Goal: Information Seeking & Learning: Learn about a topic

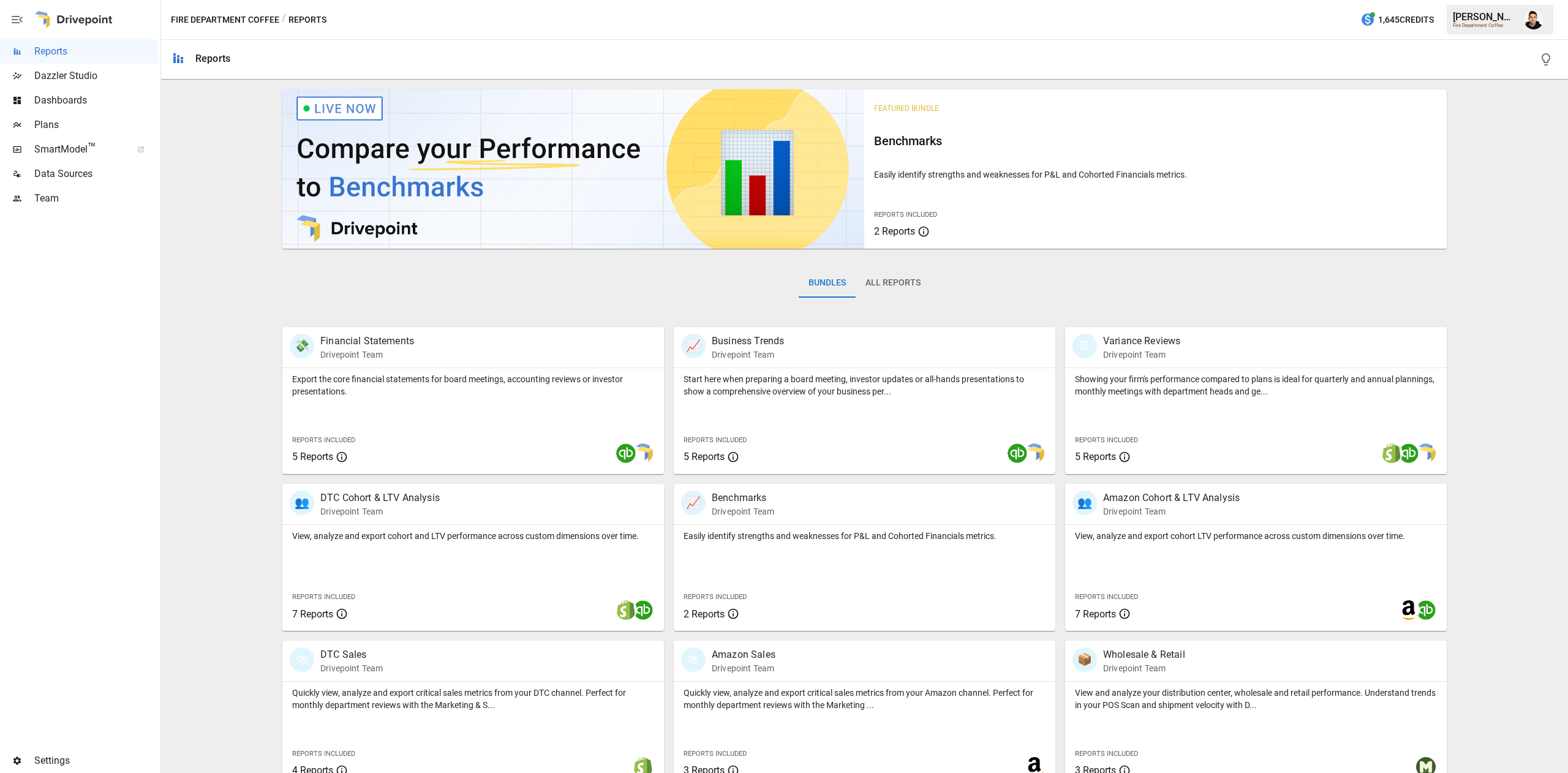
click at [890, 281] on button "All Reports" at bounding box center [893, 282] width 75 height 29
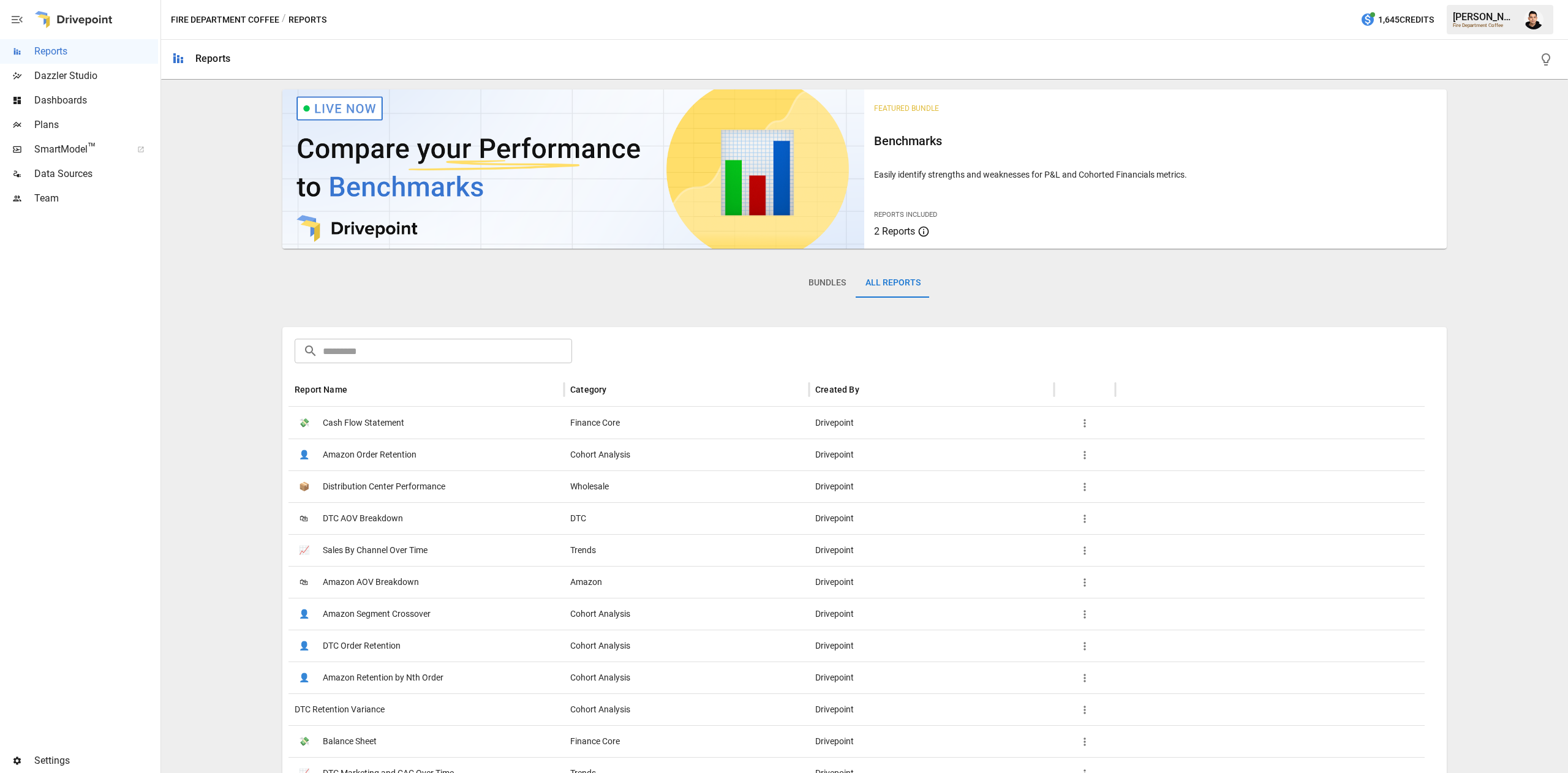
click at [52, 124] on span "Plans" at bounding box center [96, 125] width 124 height 15
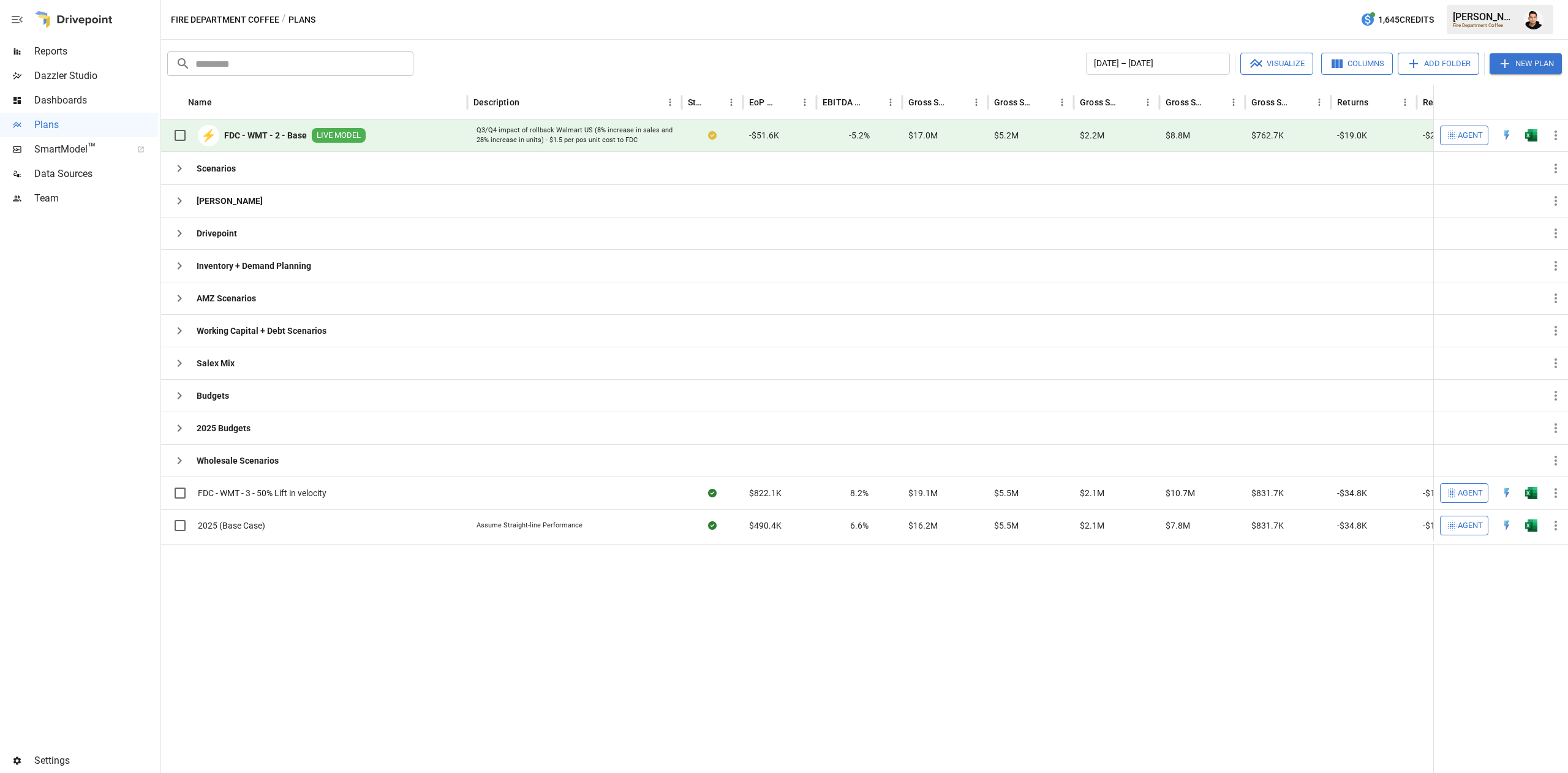
click at [1527, 143] on button "button" at bounding box center [1531, 136] width 39 height 19
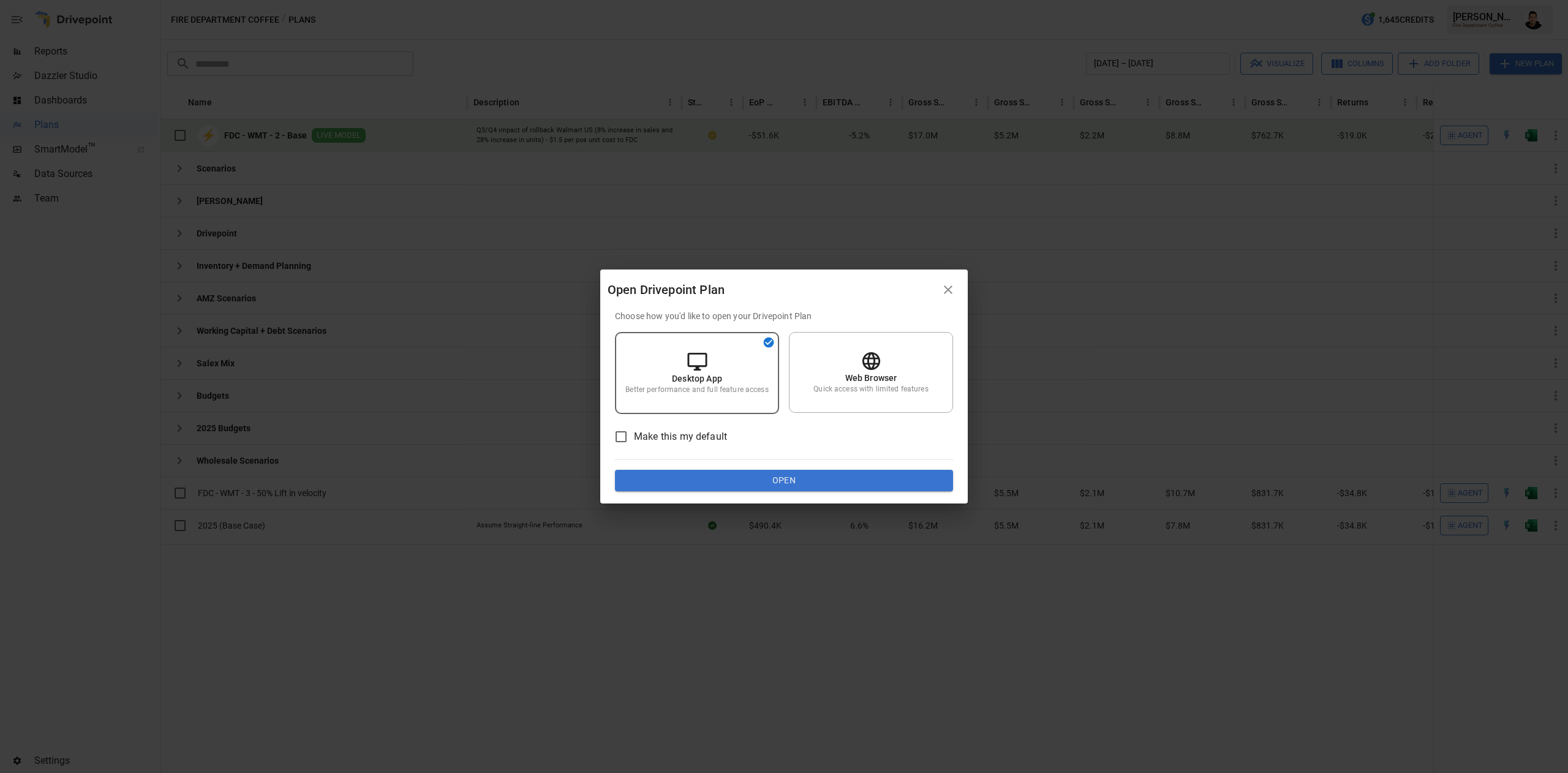
click at [888, 465] on div "Choose how you'd like to open your Drivepoint Plan Desktop App Better performan…" at bounding box center [784, 401] width 338 height 182
click at [856, 485] on button "Open" at bounding box center [784, 481] width 338 height 22
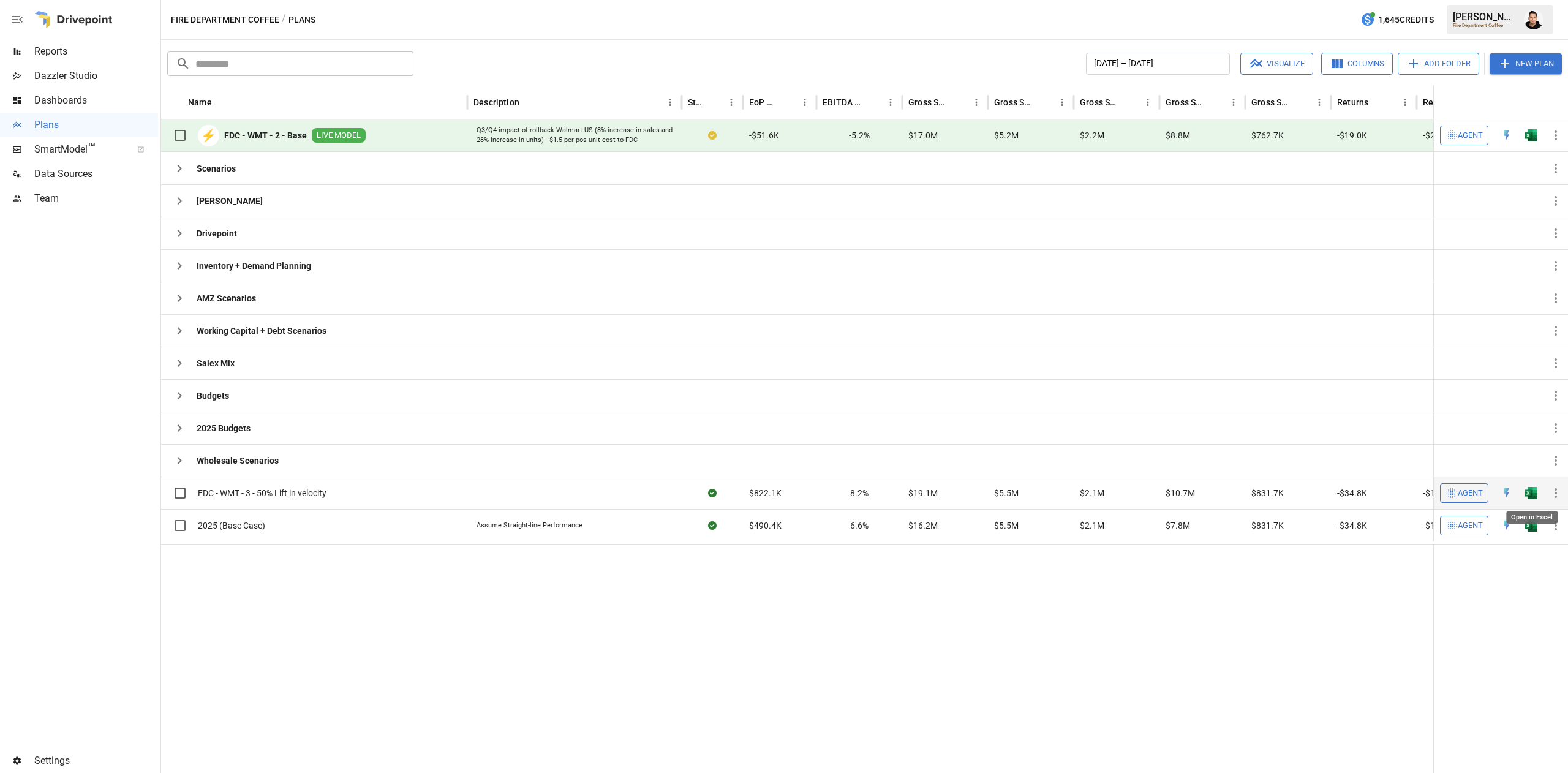
click at [1528, 499] on img "Open in Excel" at bounding box center [1531, 493] width 12 height 12
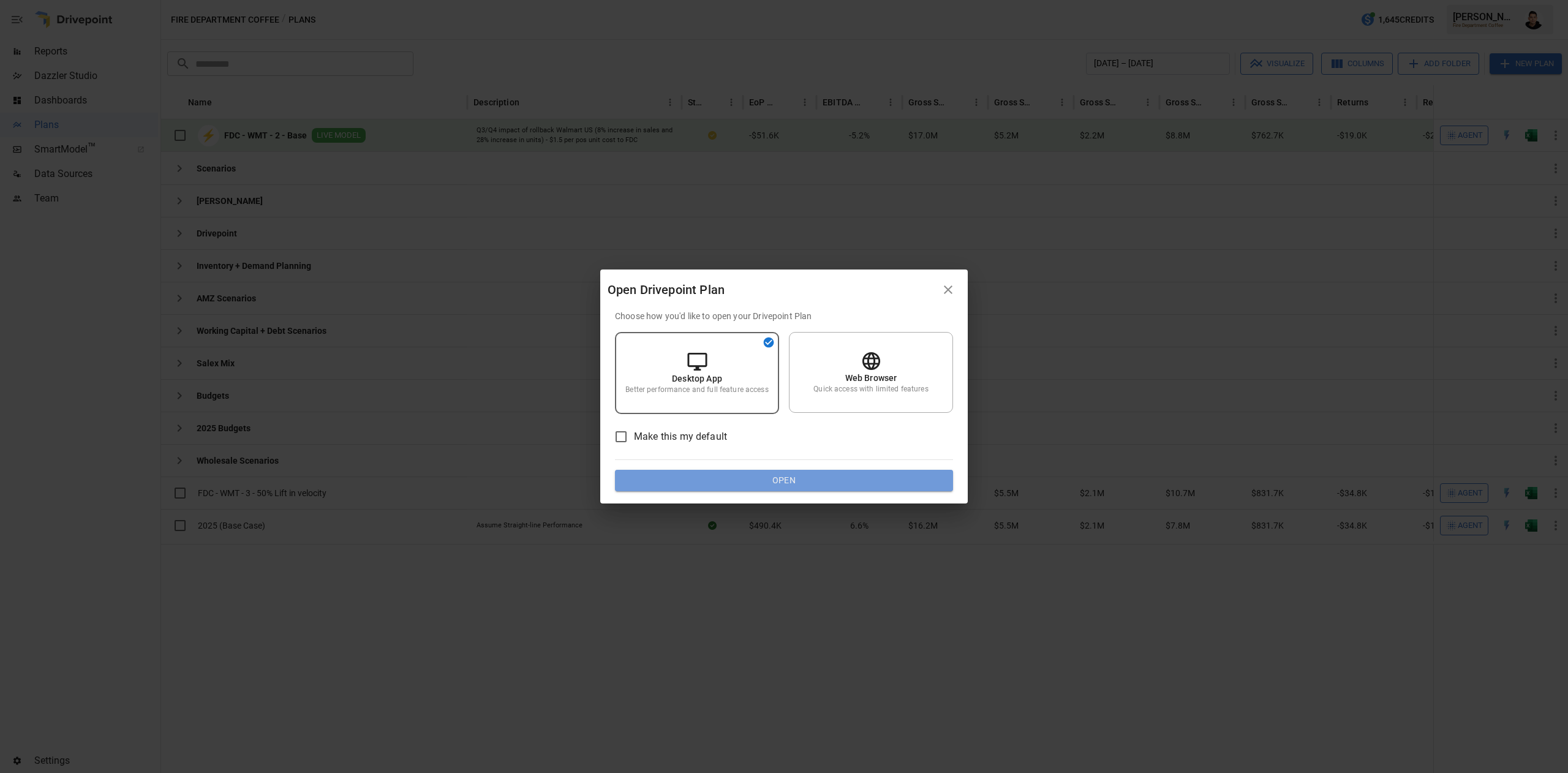
click at [843, 486] on button "Open" at bounding box center [784, 481] width 338 height 22
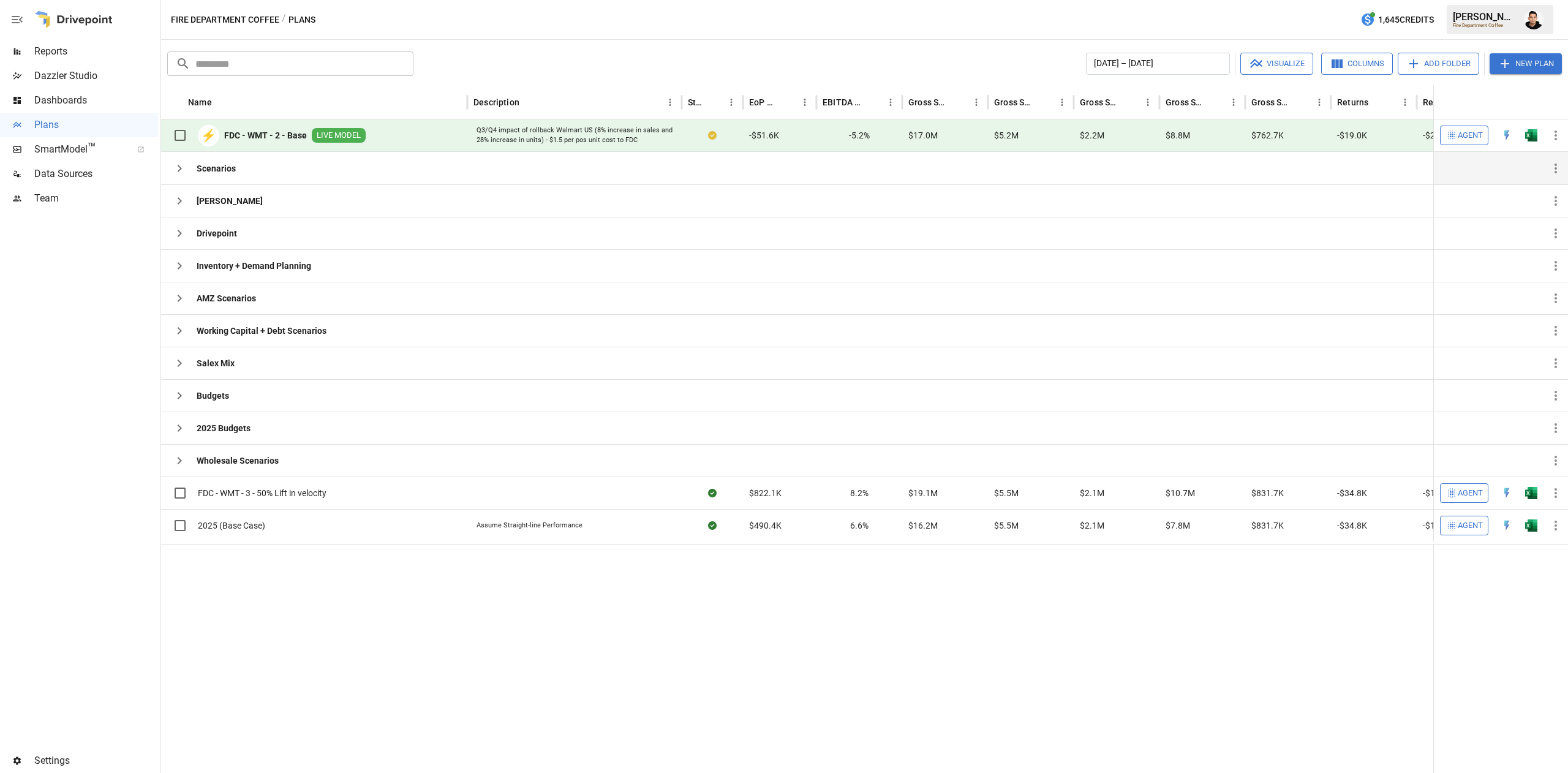
click at [163, 162] on div "Scenarios" at bounding box center [314, 168] width 306 height 32
click at [175, 167] on icon "button" at bounding box center [180, 168] width 15 height 15
click at [188, 465] on button "button" at bounding box center [180, 461] width 25 height 25
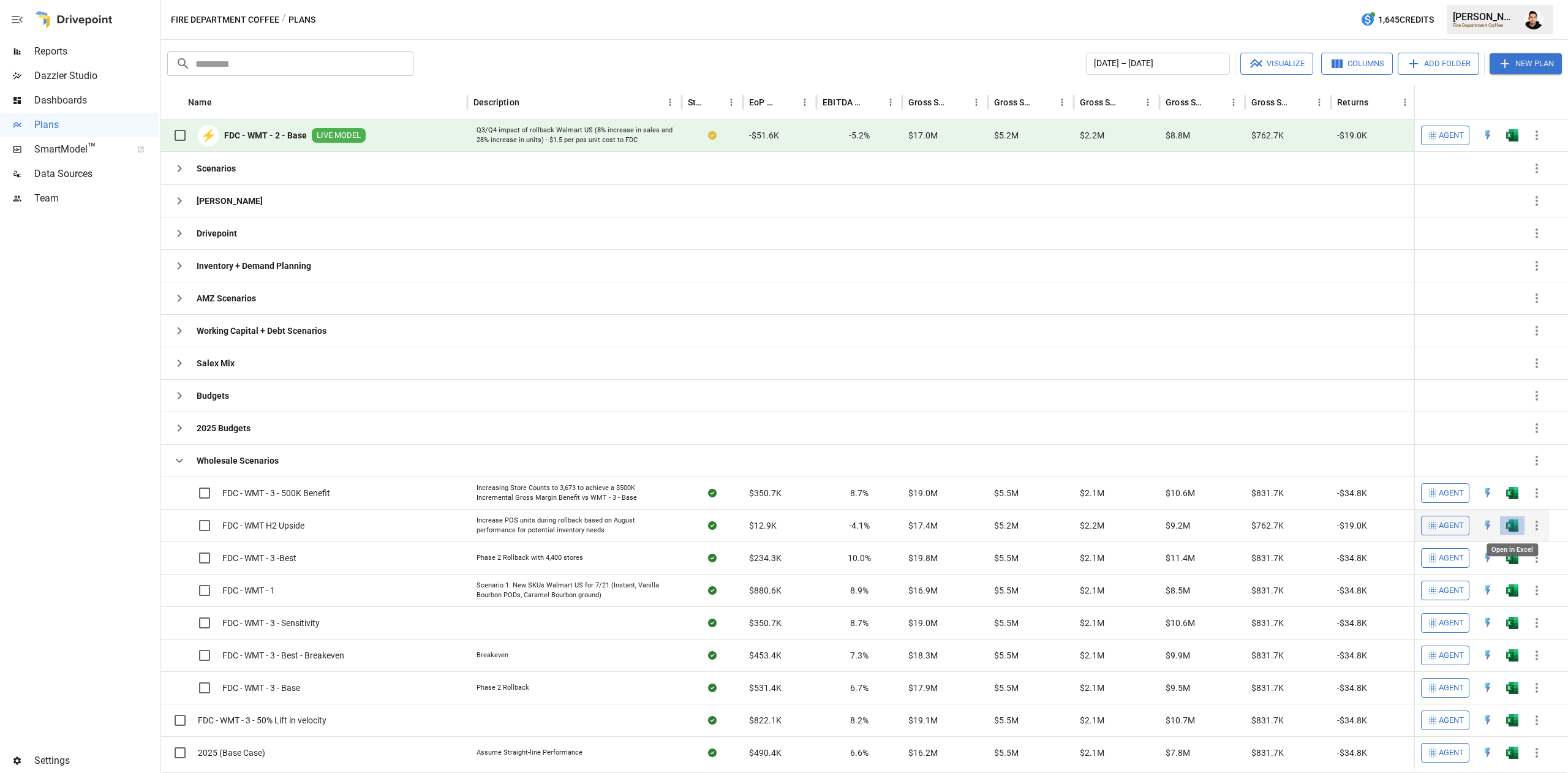
click at [1510, 530] on img "Open in Excel" at bounding box center [1512, 525] width 12 height 12
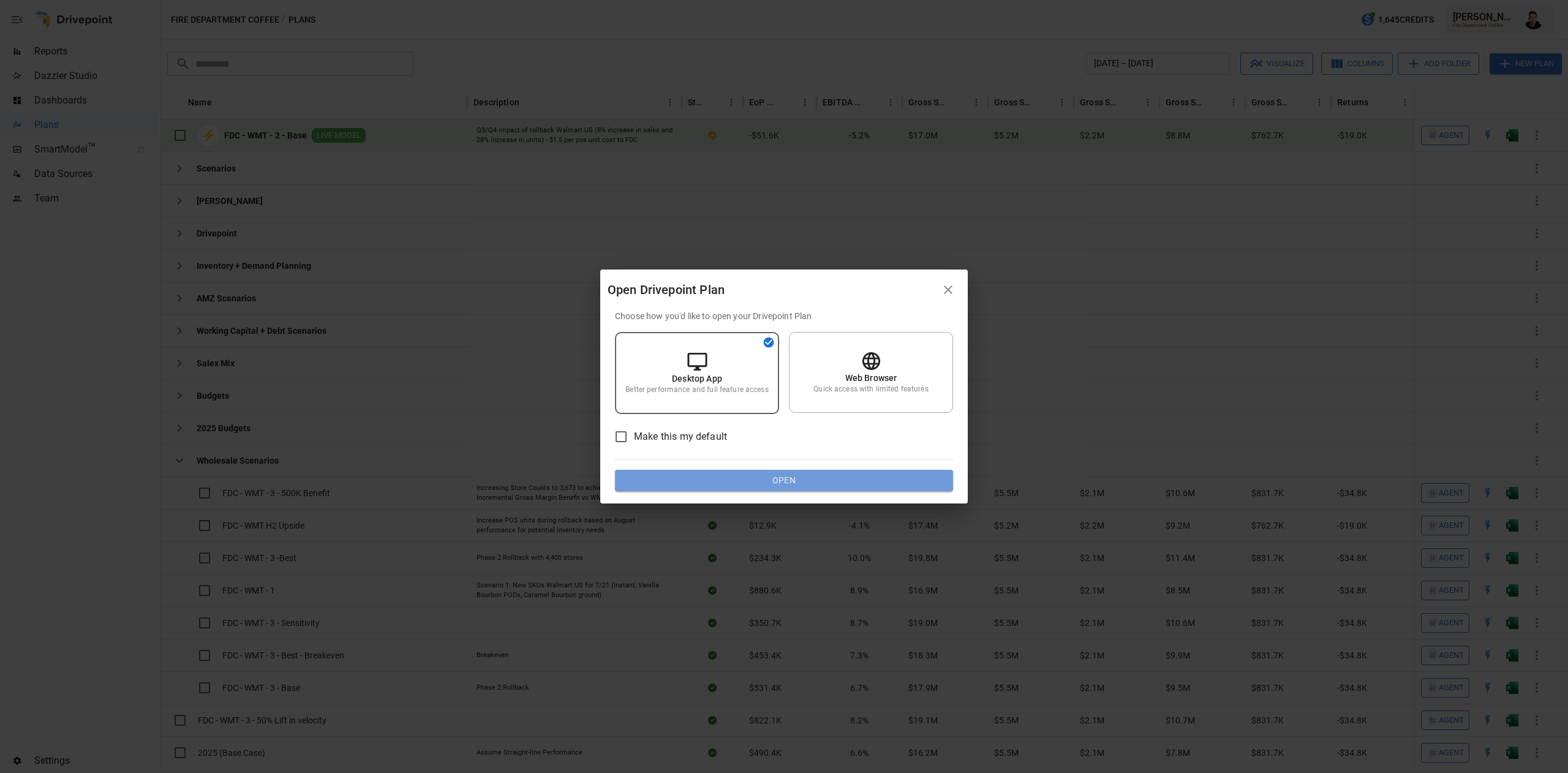
click at [848, 479] on button "Open" at bounding box center [784, 481] width 338 height 22
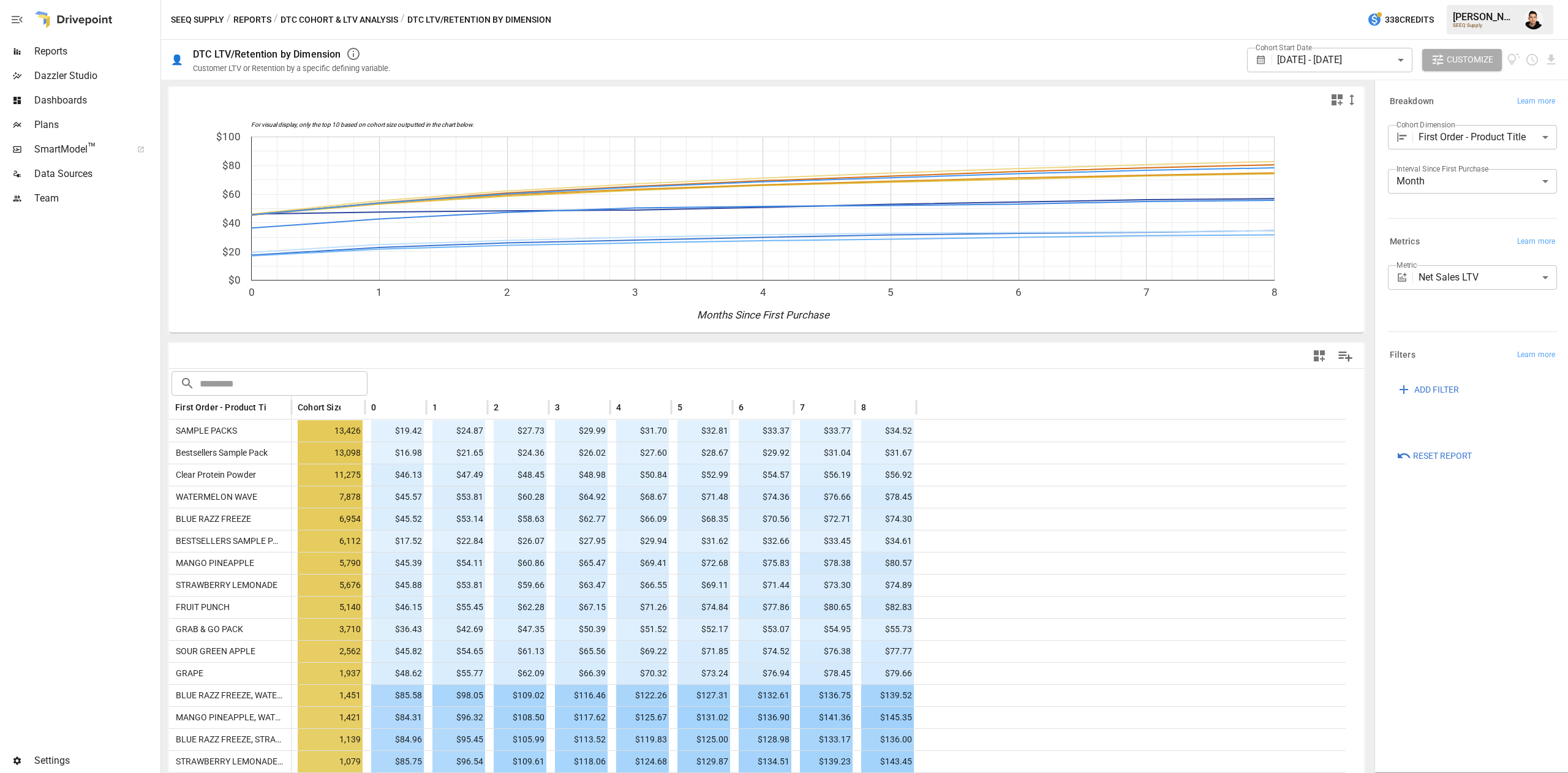
drag, startPoint x: 401, startPoint y: 17, endPoint x: 563, endPoint y: 19, distance: 162.0
click at [563, 19] on div "SEEQ Supply / Reports / DTC Cohort & LTV Analysis / DTC LTV/Retention by Dimens…" at bounding box center [864, 19] width 1407 height 39
click at [1319, 0] on body "Reports Dazzler Studio Dashboards Plans SmartModel ™ Data Sources Team Settings…" at bounding box center [784, 0] width 1568 height 0
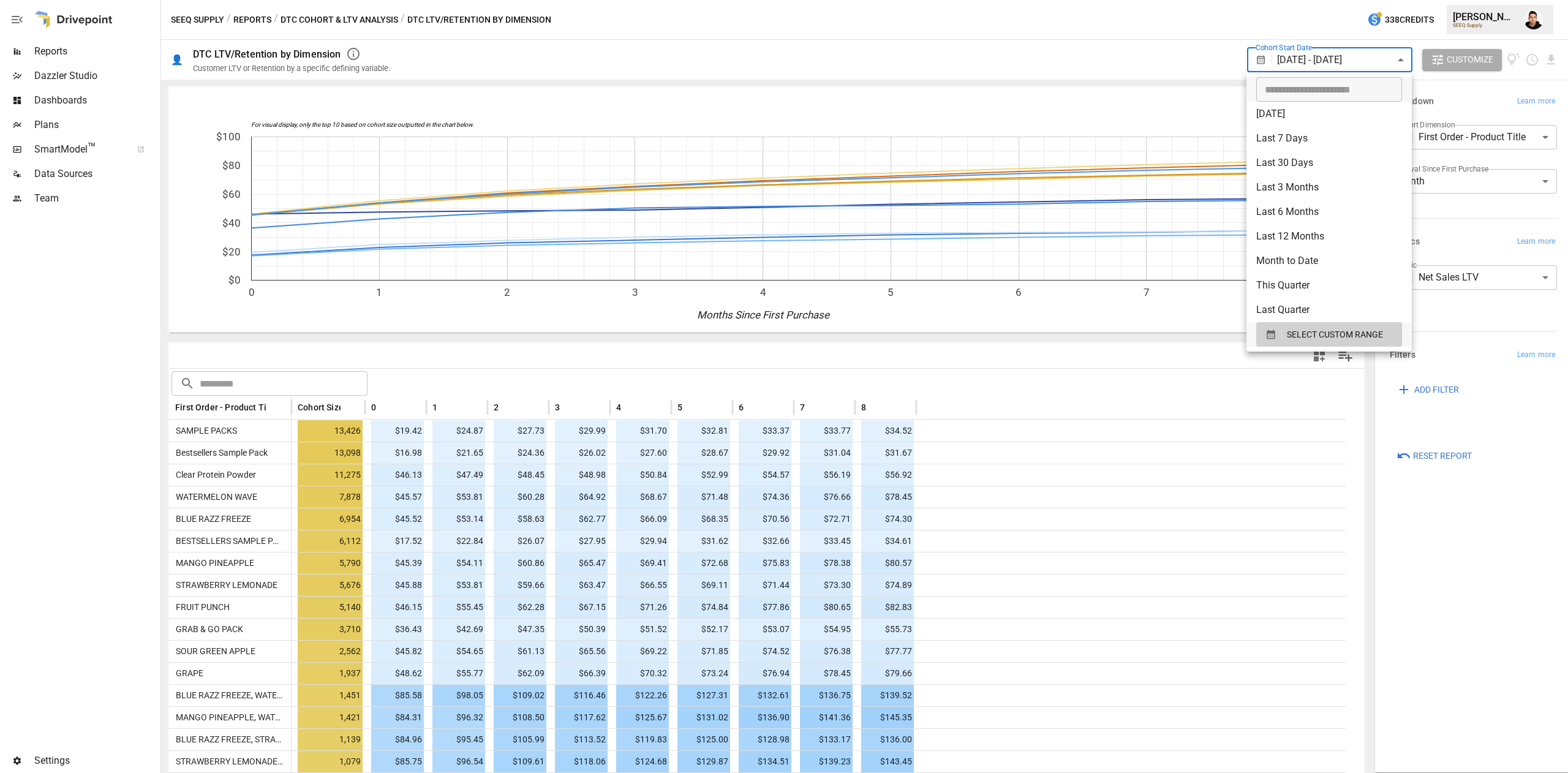
click at [1226, 61] on div at bounding box center [784, 386] width 1568 height 773
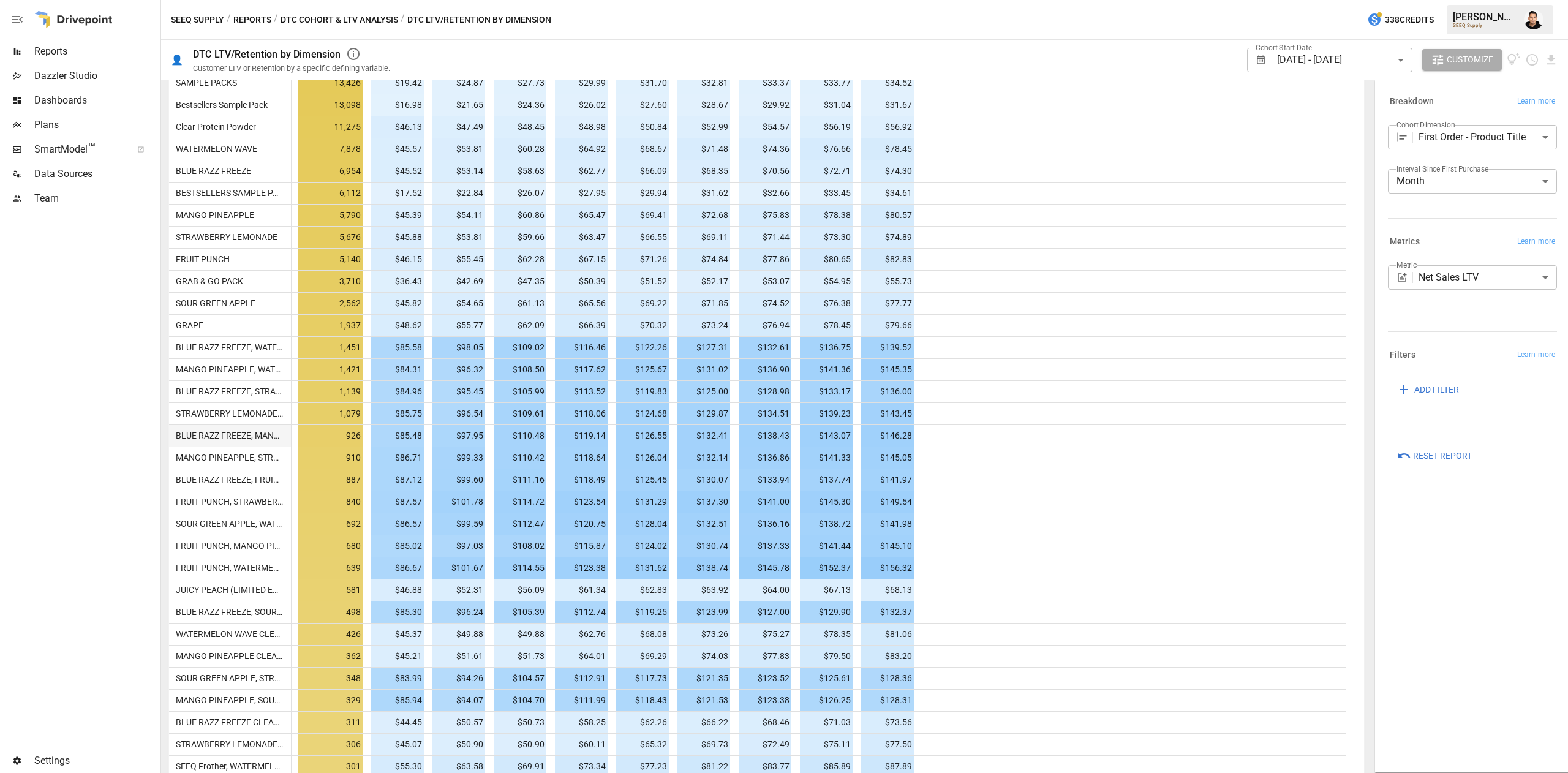
scroll to position [26, 0]
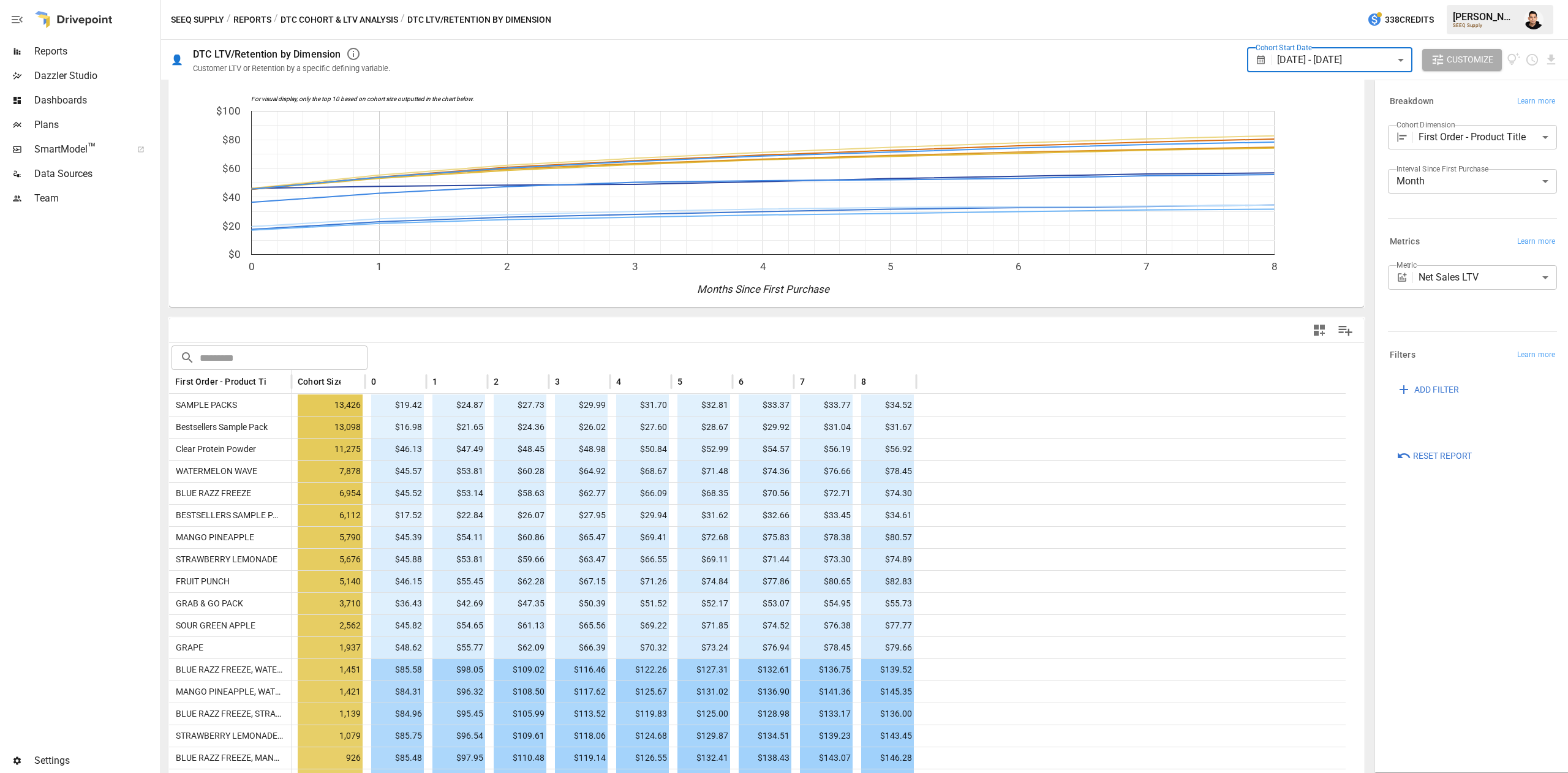
click at [1507, 0] on body "Reports Dazzler Studio Dashboards Plans SmartModel ™ Data Sources Team Settings…" at bounding box center [784, 0] width 1568 height 0
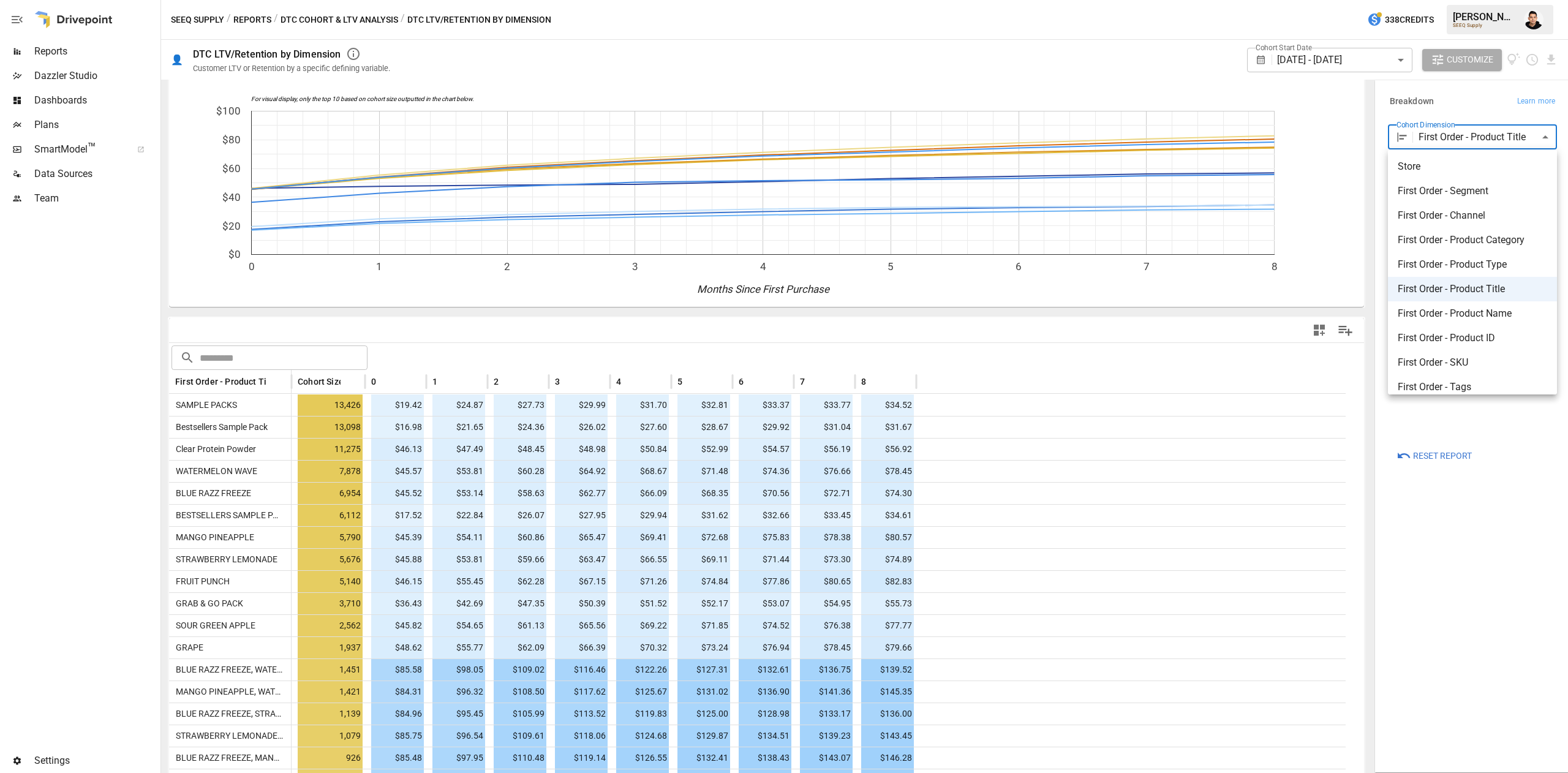
click at [1192, 53] on div at bounding box center [784, 386] width 1568 height 773
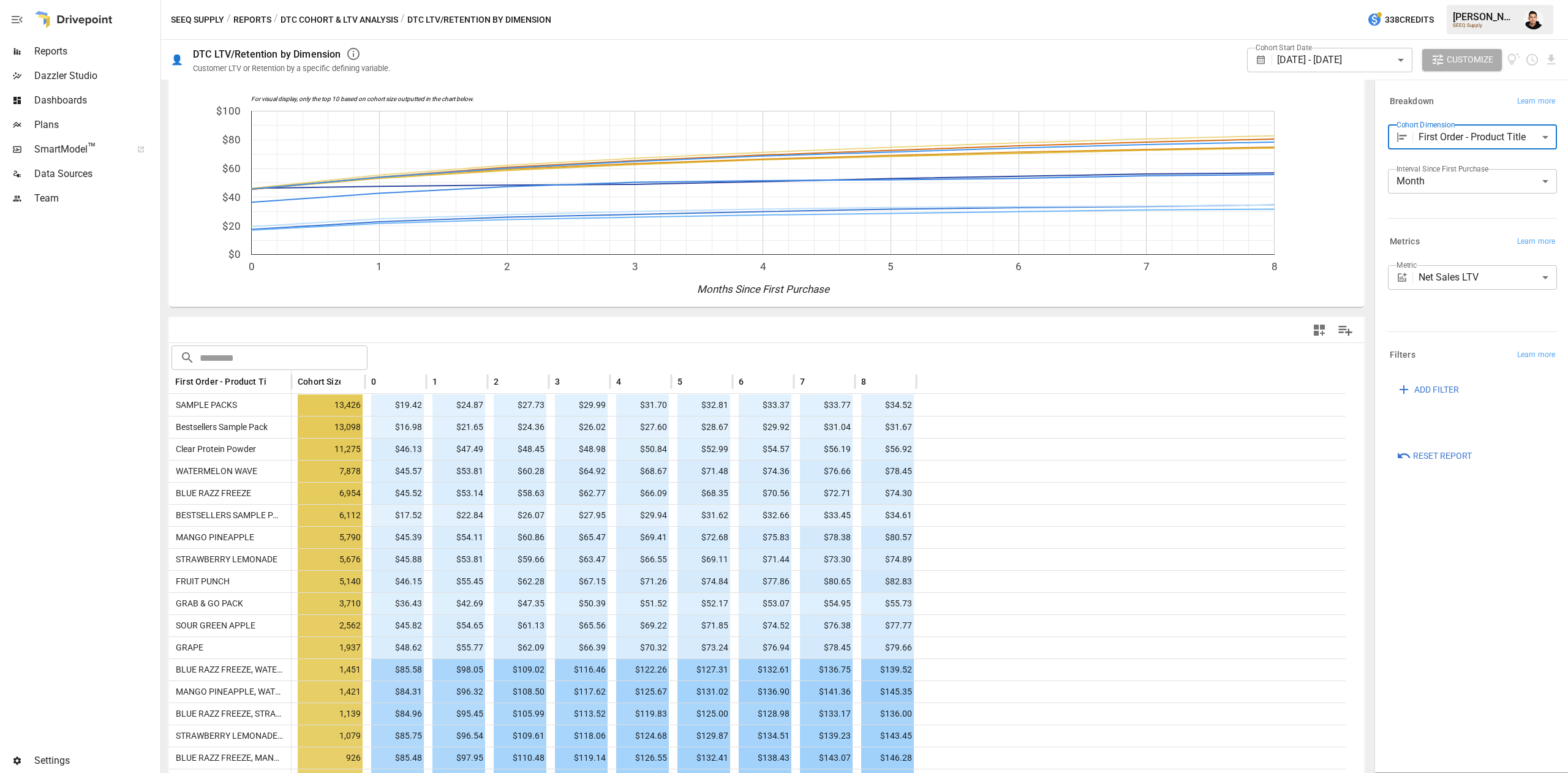
drag, startPoint x: 292, startPoint y: 373, endPoint x: 427, endPoint y: 382, distance: 135.3
click at [294, 382] on div at bounding box center [292, 382] width 6 height 24
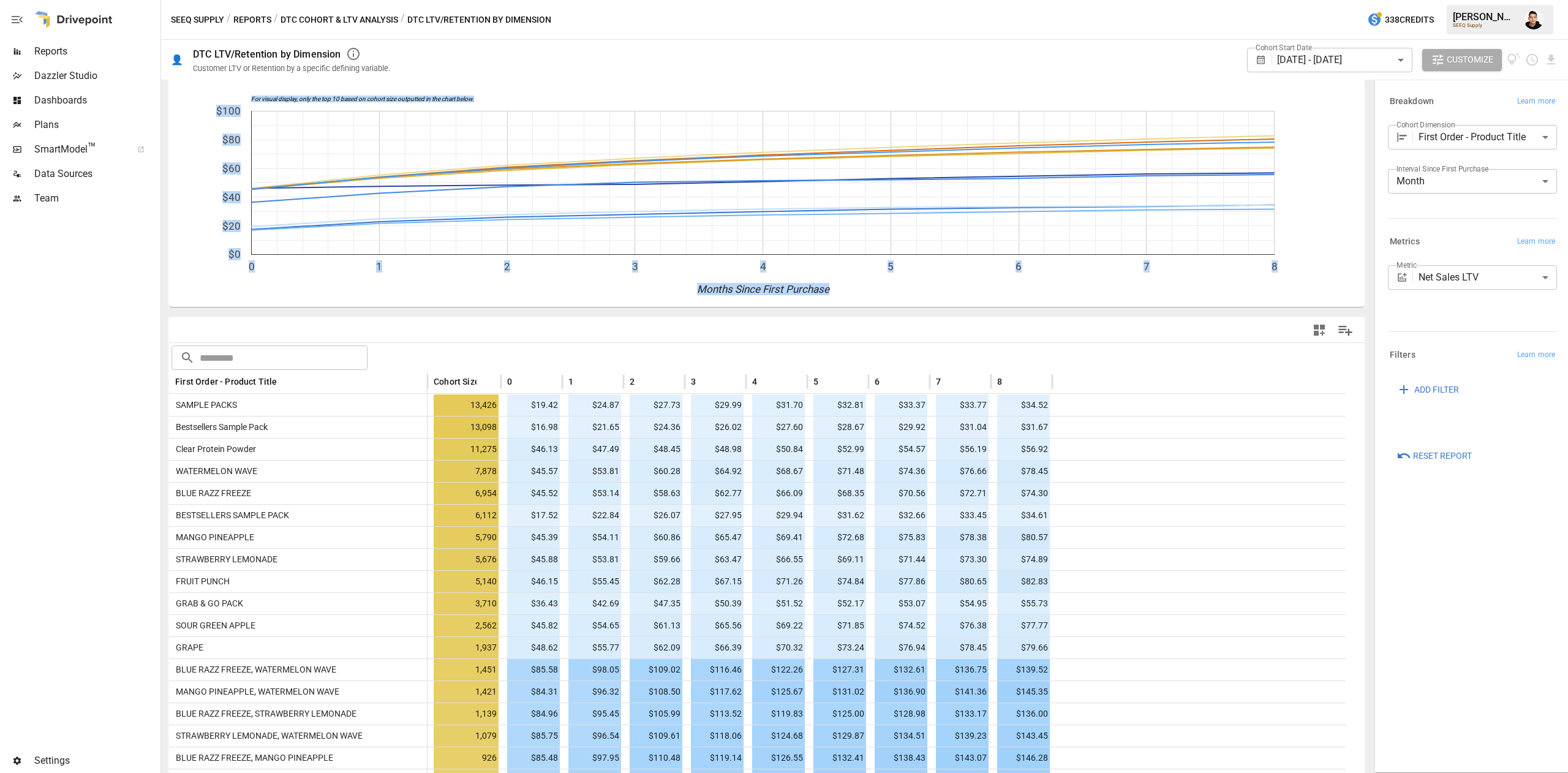
click at [1442, 0] on body "Reports Dazzler Studio Dashboards Plans SmartModel ™ Data Sources Team Settings…" at bounding box center [784, 0] width 1568 height 0
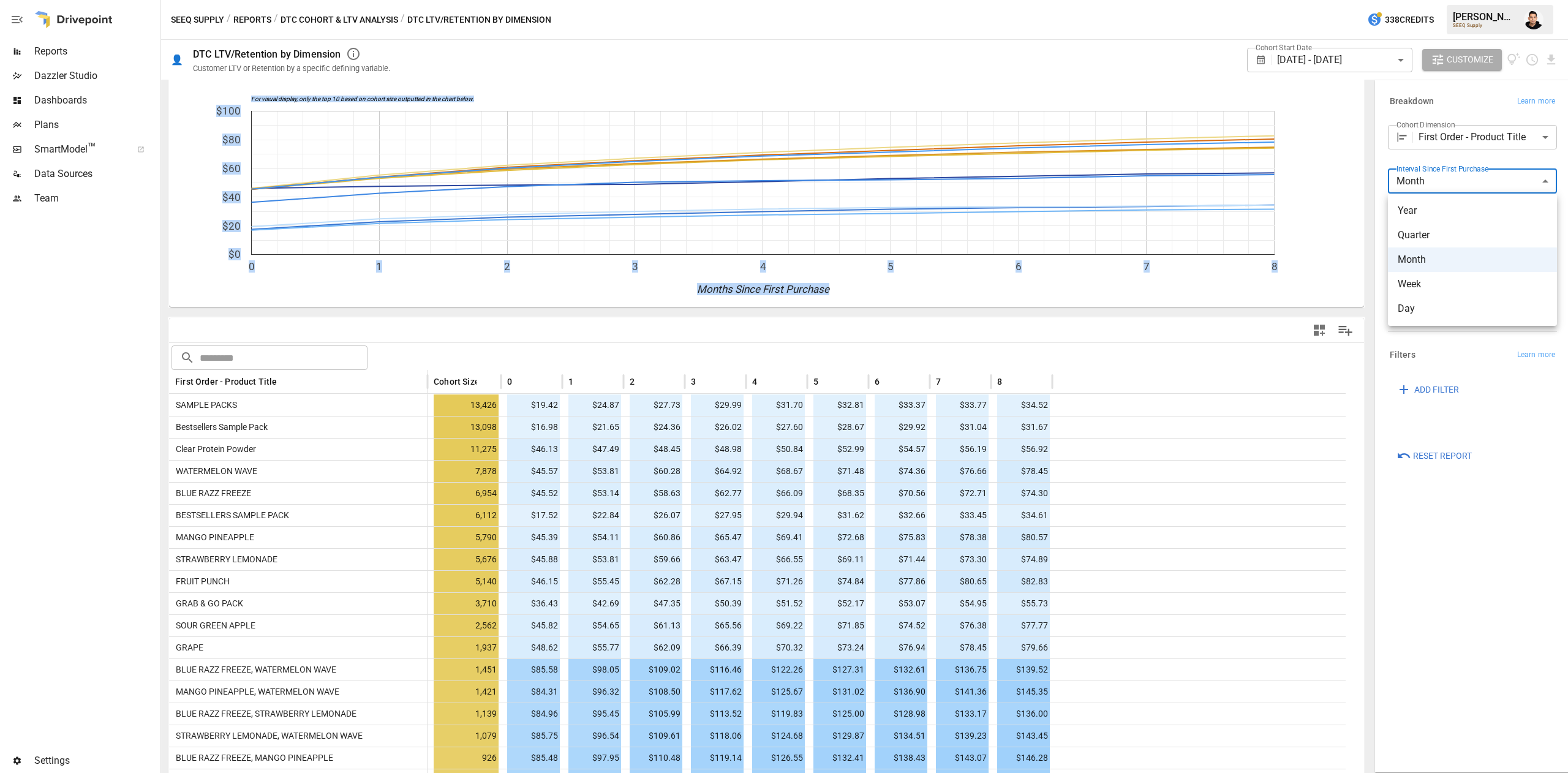
click at [1413, 281] on span "Week" at bounding box center [1472, 284] width 149 height 15
click at [1427, 249] on span "Week" at bounding box center [1473, 245] width 112 height 9
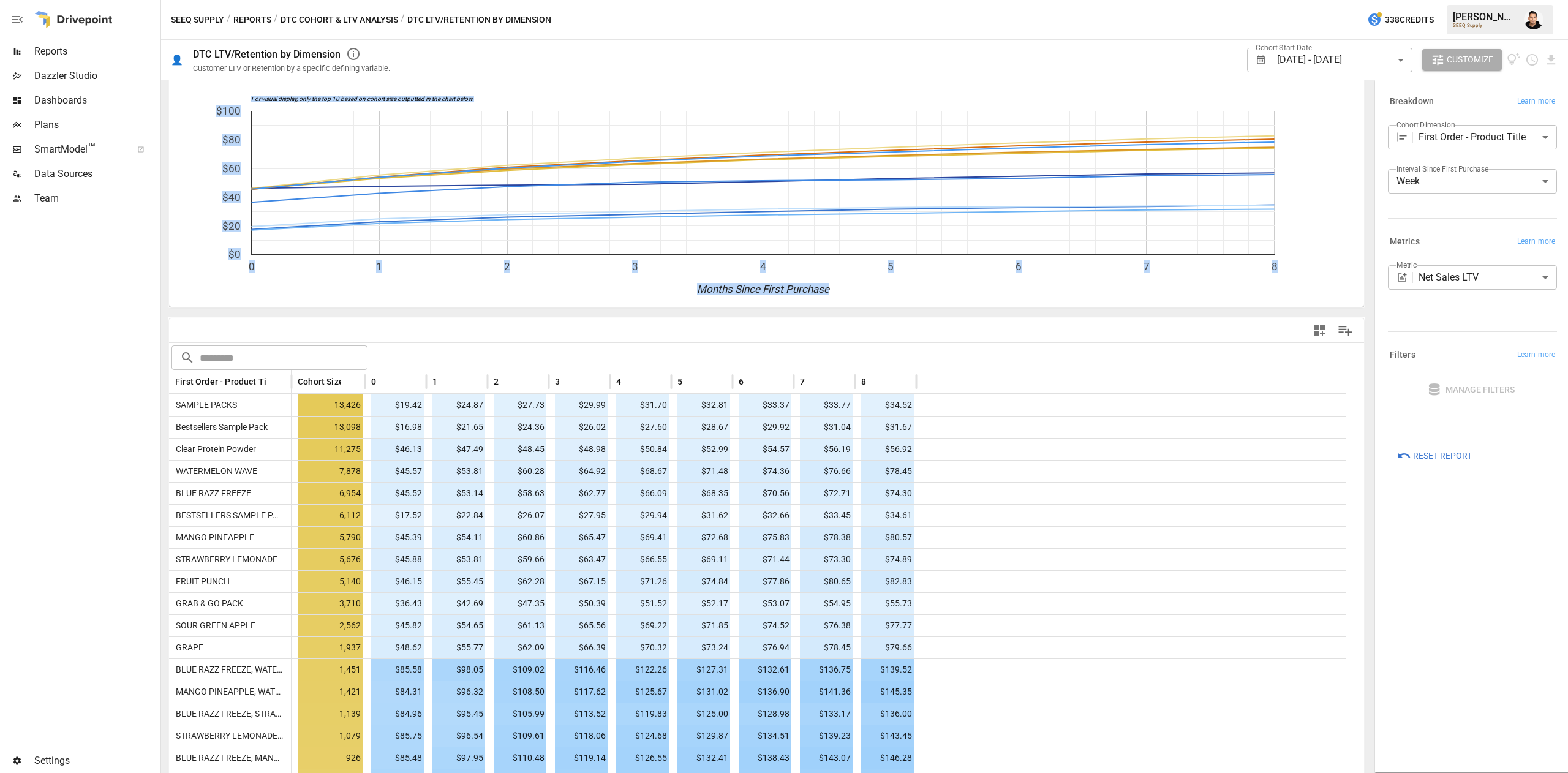
type input "****"
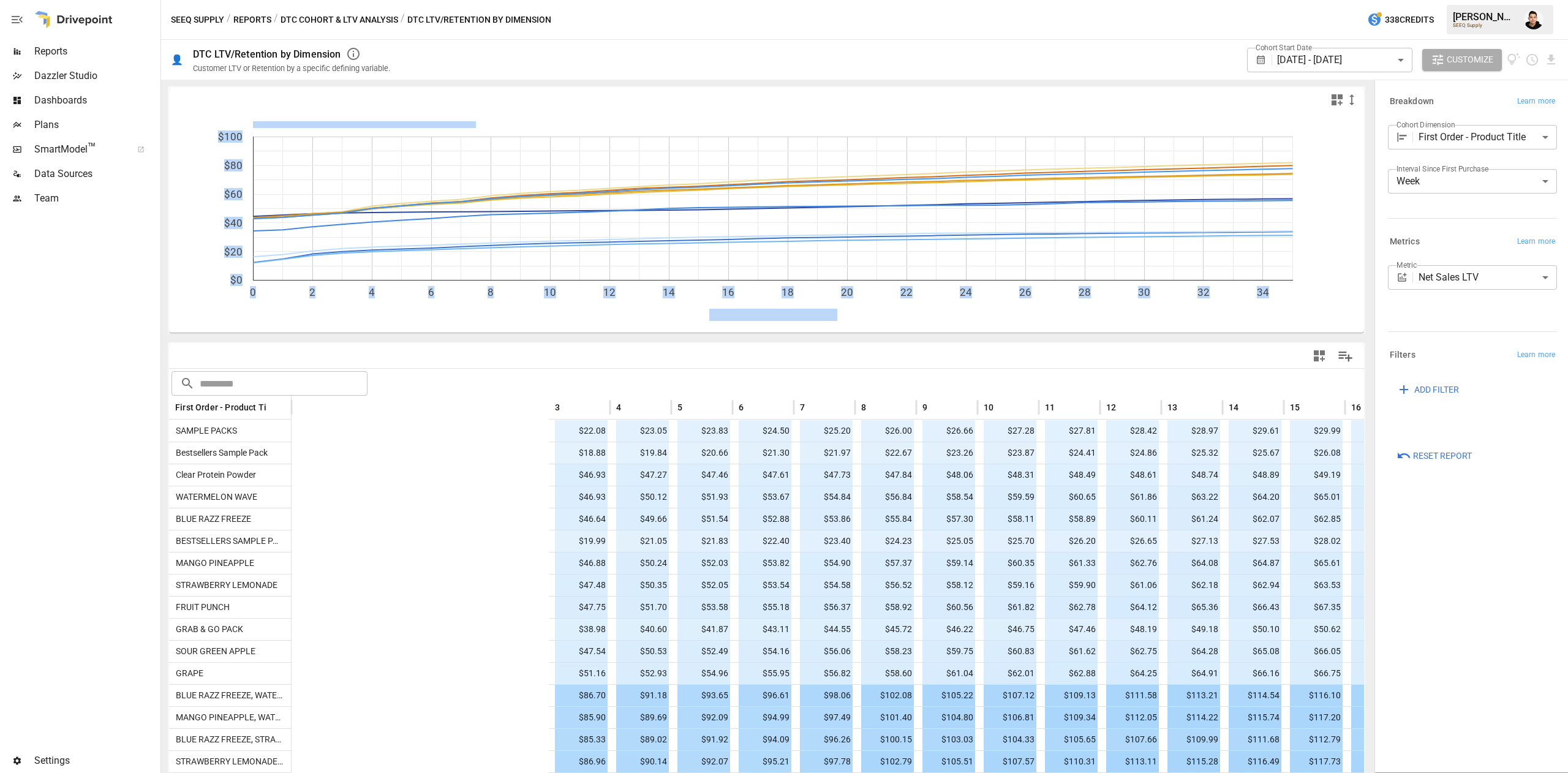
click at [1388, 0] on body "Reports Dazzler Studio Dashboards Plans SmartModel ™ Data Sources Team Settings…" at bounding box center [784, 0] width 1568 height 0
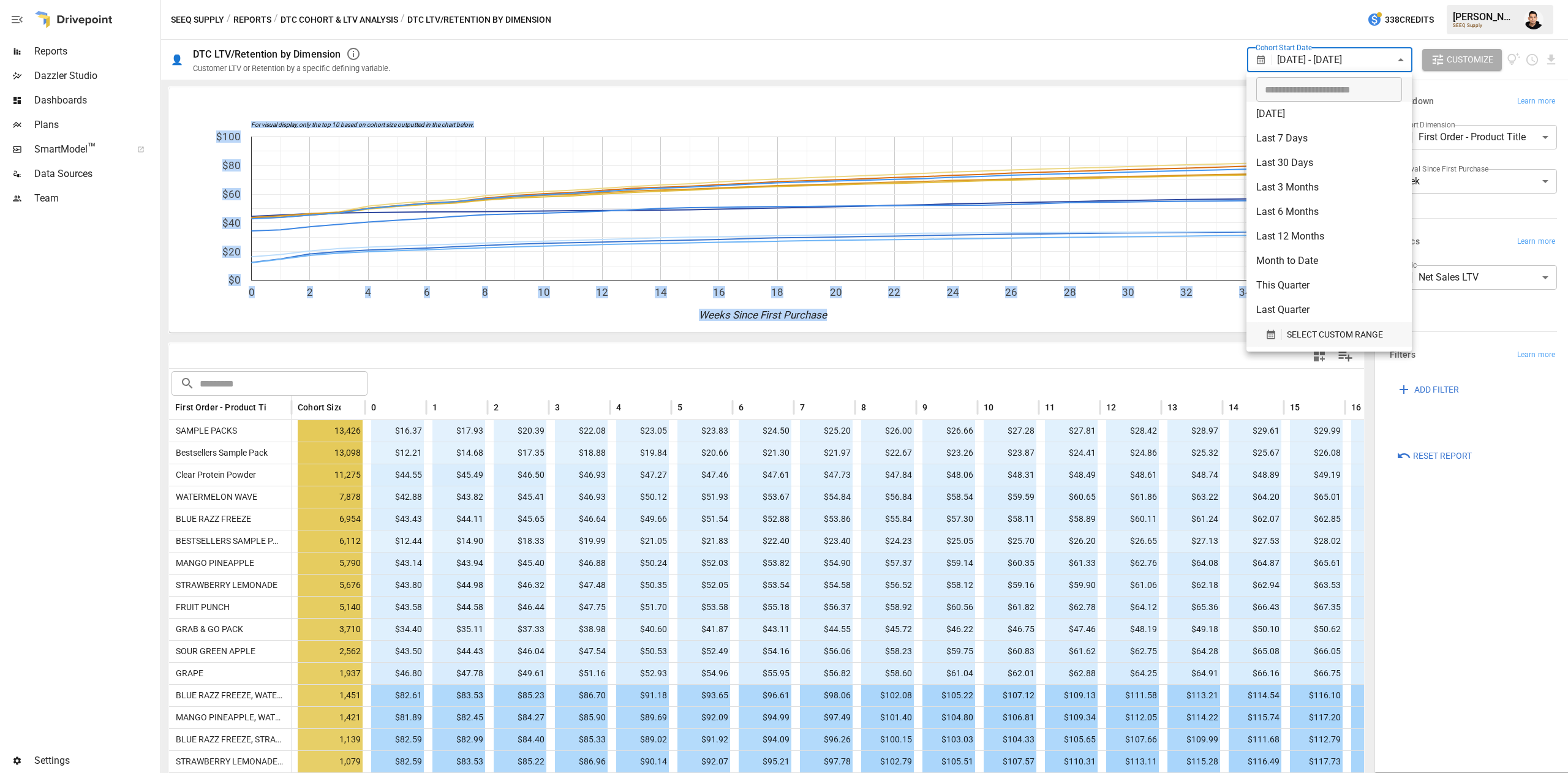
click at [1292, 335] on span "SELECT CUSTOM RANGE" at bounding box center [1334, 334] width 96 height 15
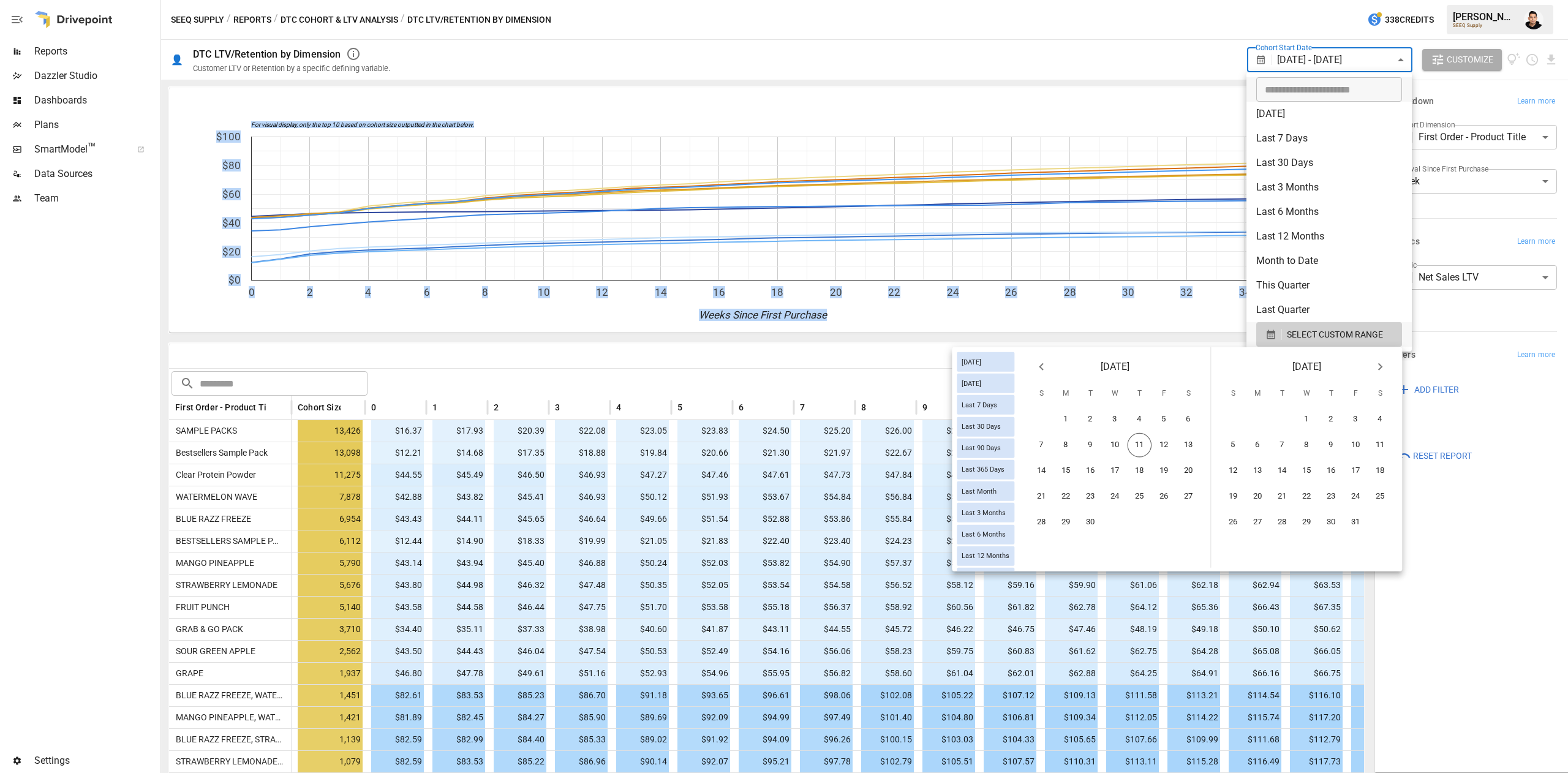
click at [1041, 364] on icon "Previous month" at bounding box center [1041, 367] width 15 height 15
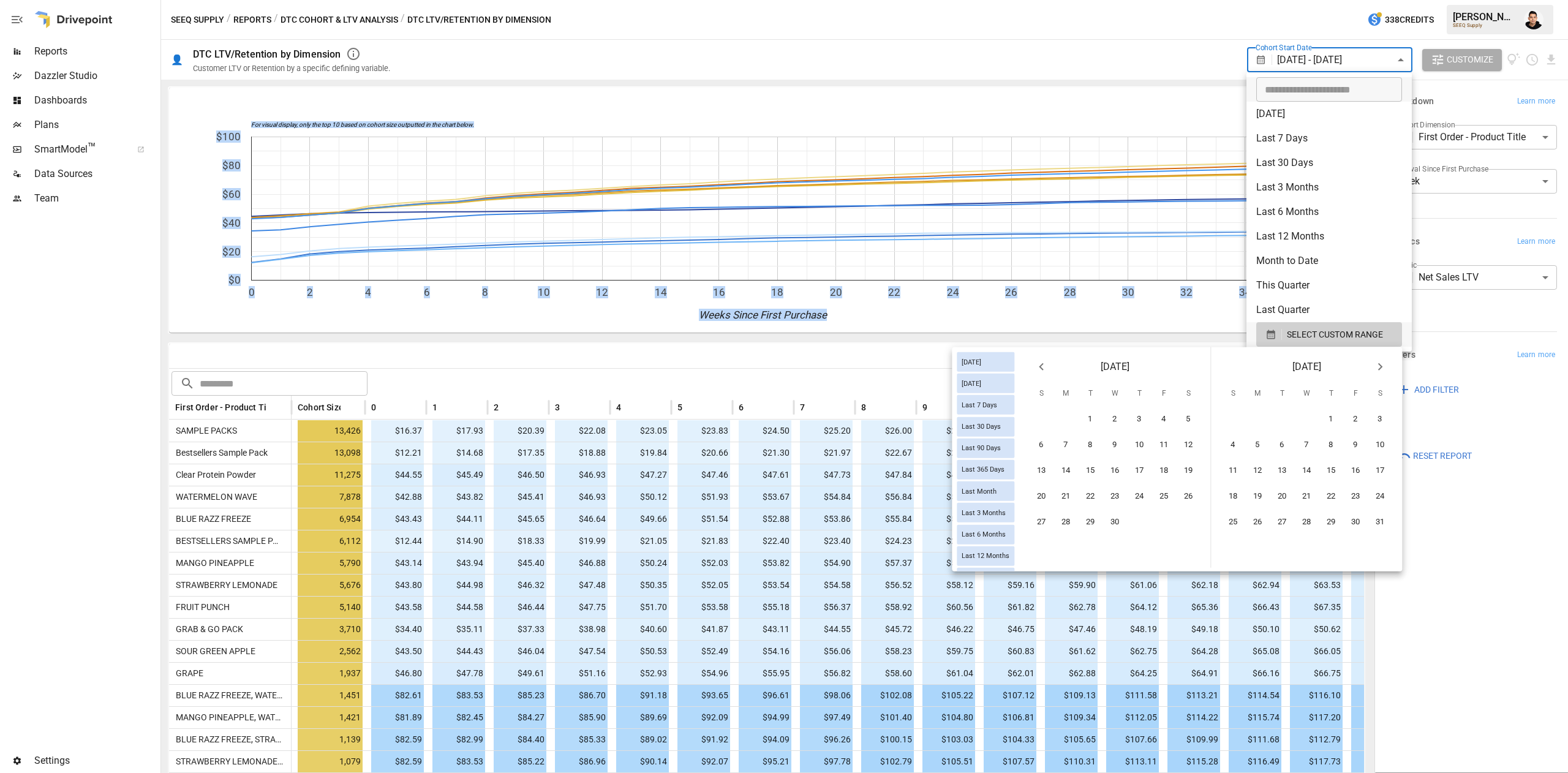
click at [1041, 364] on icon "Previous month" at bounding box center [1041, 367] width 15 height 15
click at [1039, 364] on icon "Previous month" at bounding box center [1041, 367] width 15 height 15
click at [1047, 364] on icon "Previous month" at bounding box center [1041, 367] width 15 height 15
click at [1103, 413] on button "1" at bounding box center [1115, 419] width 25 height 25
click at [1384, 369] on icon "Next month" at bounding box center [1380, 367] width 15 height 15
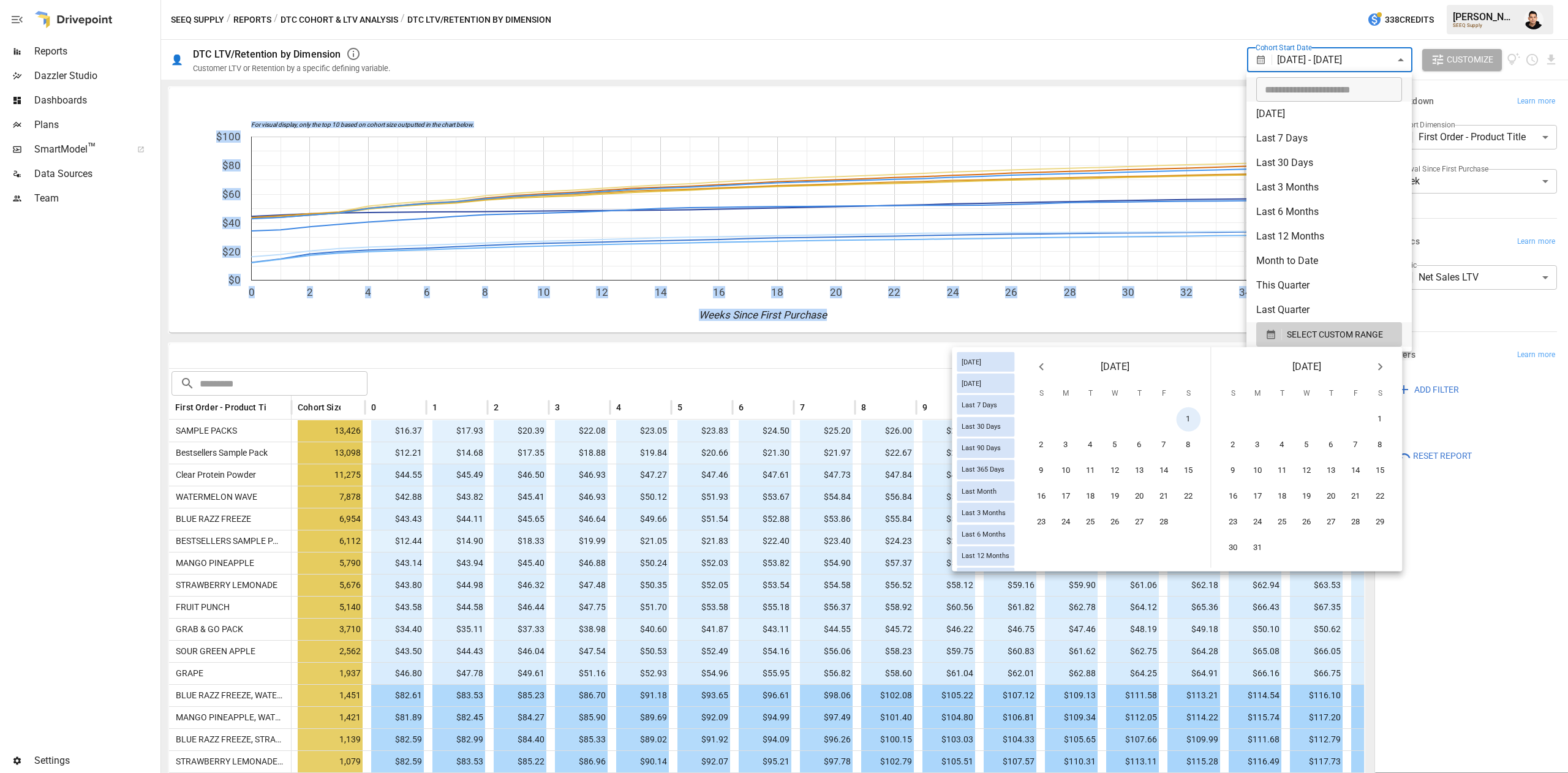
click at [1384, 369] on icon "Next month" at bounding box center [1380, 367] width 15 height 15
click at [1069, 536] on button "31" at bounding box center [1066, 548] width 25 height 25
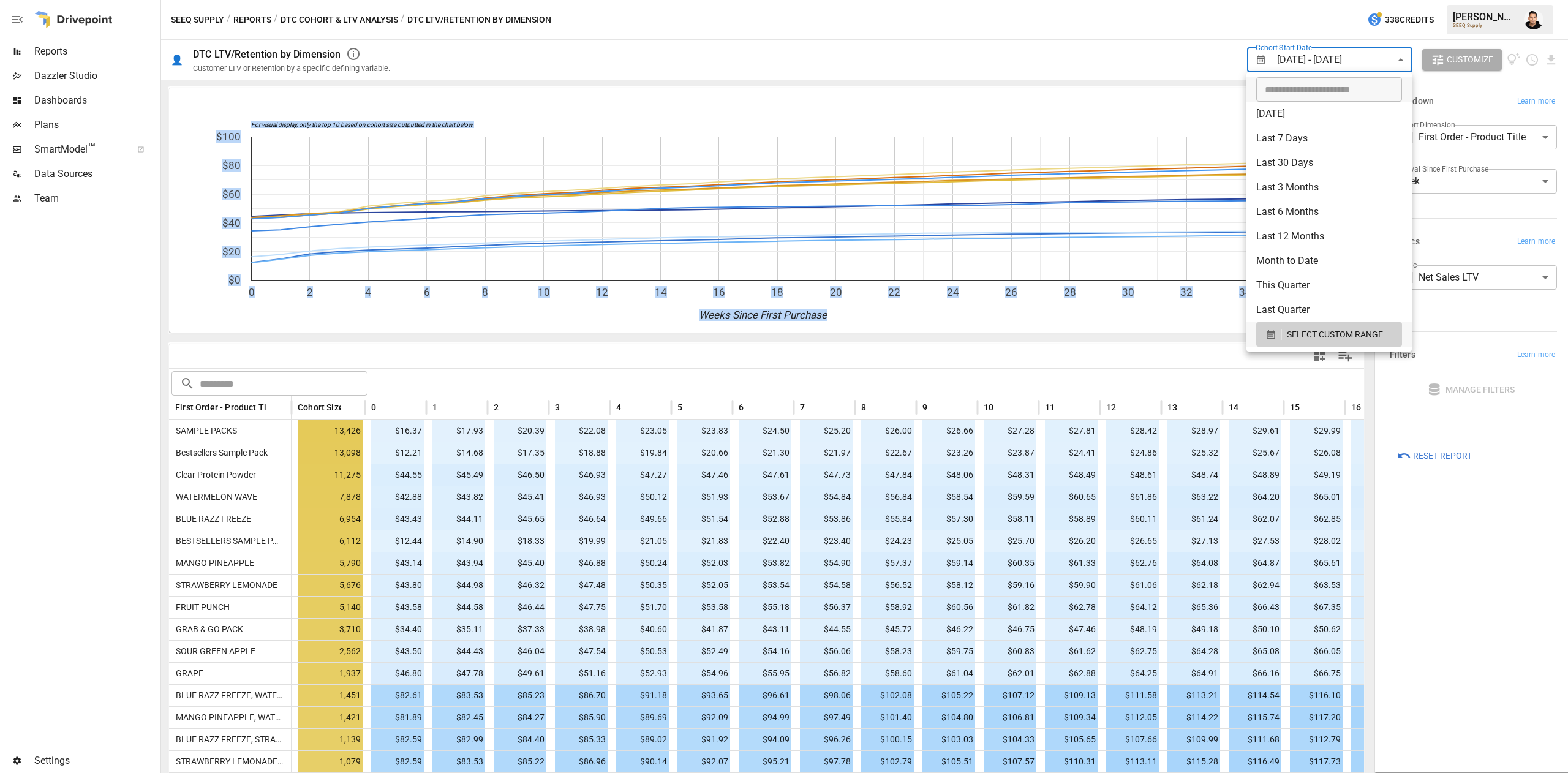
click at [1137, 36] on div at bounding box center [784, 386] width 1568 height 773
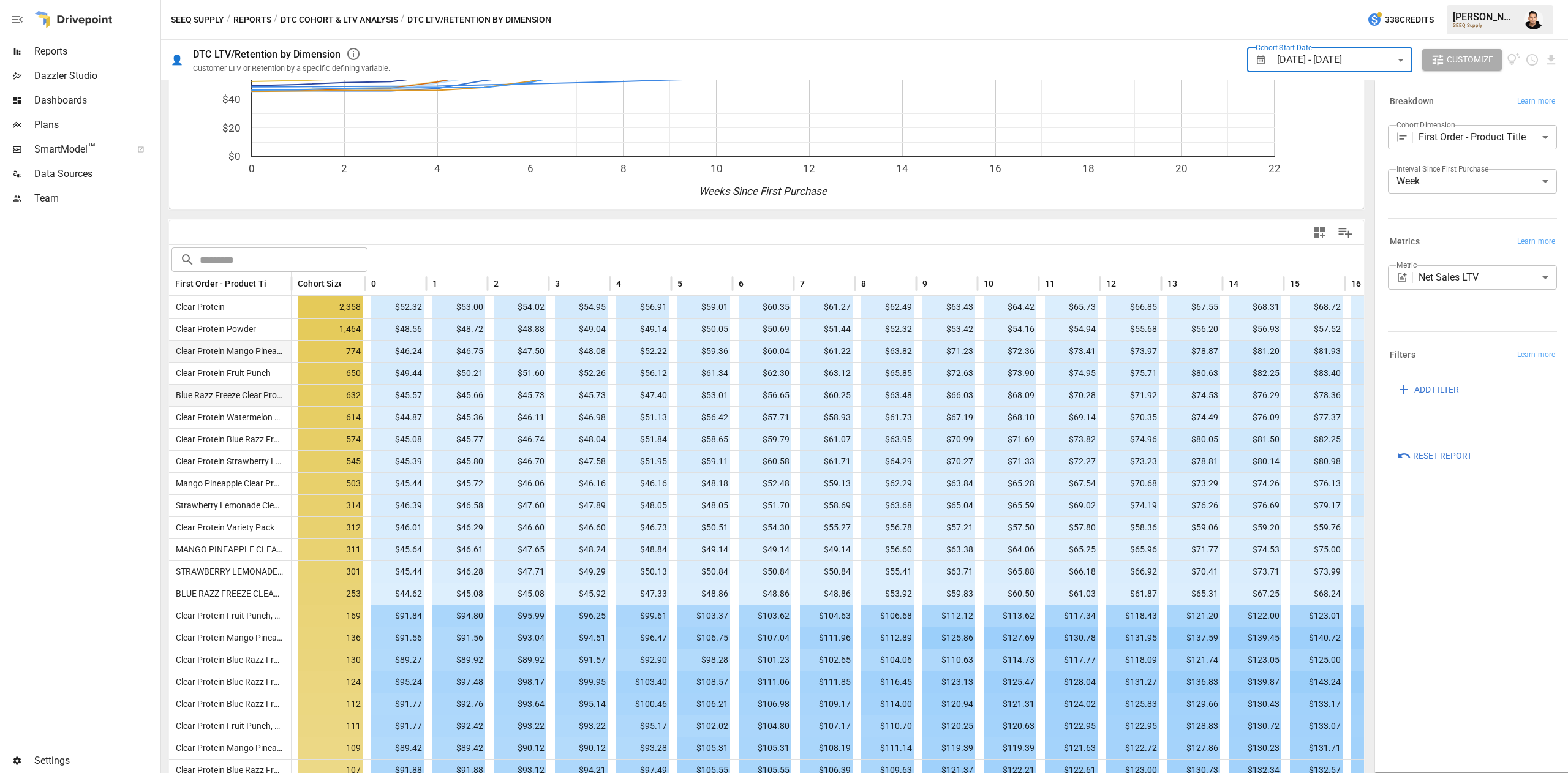
scroll to position [126, 0]
drag, startPoint x: 292, startPoint y: 274, endPoint x: 381, endPoint y: 272, distance: 89.0
click at [294, 272] on div at bounding box center [292, 281] width 6 height 24
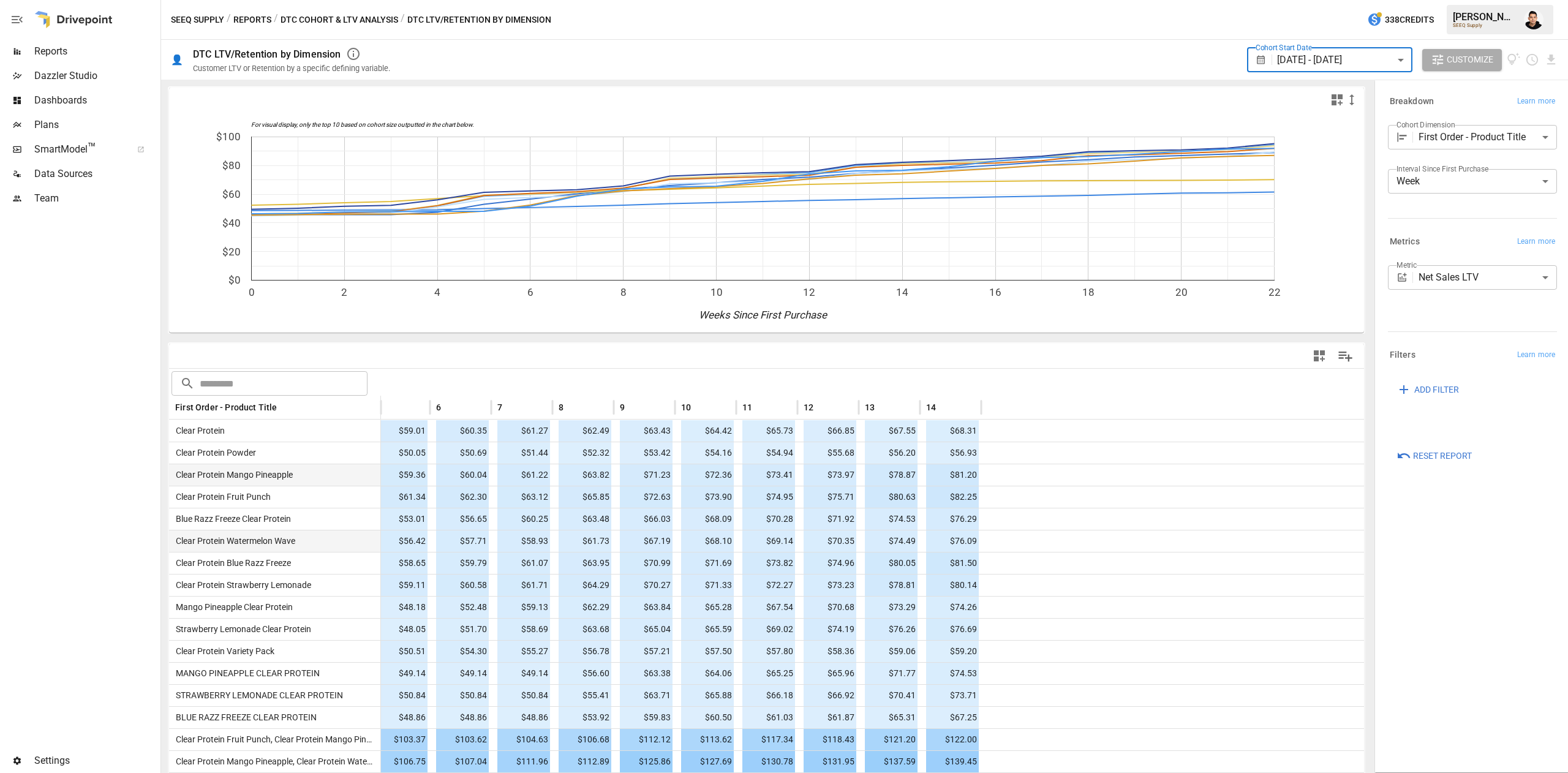
scroll to position [0, 0]
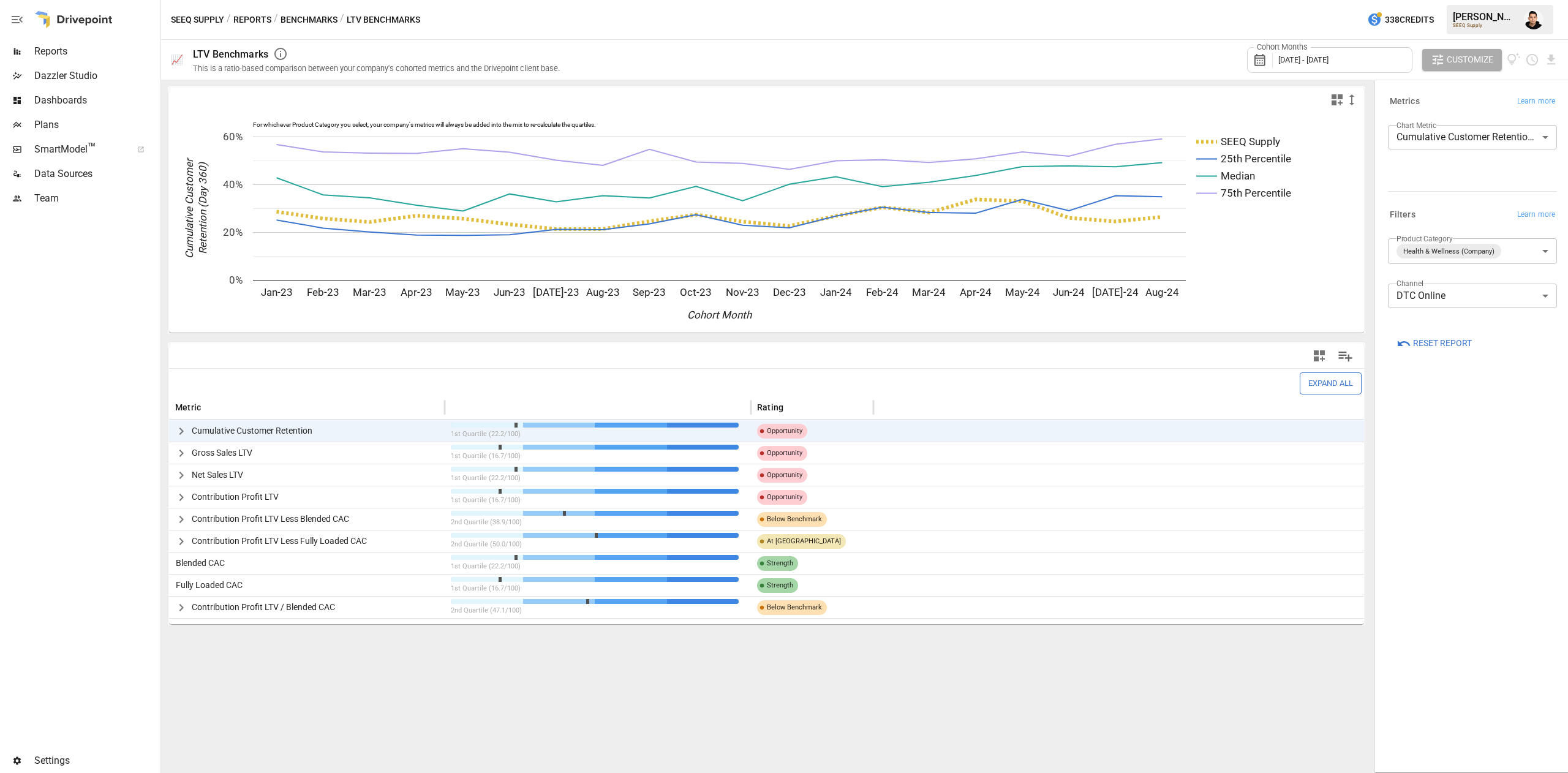
drag, startPoint x: 348, startPoint y: 15, endPoint x: 421, endPoint y: 16, distance: 73.0
click at [421, 16] on div "SEEQ Supply / Reports / Benchmarks / LTV Benchmarks 338 Credits [PERSON_NAME] S…" at bounding box center [864, 19] width 1407 height 39
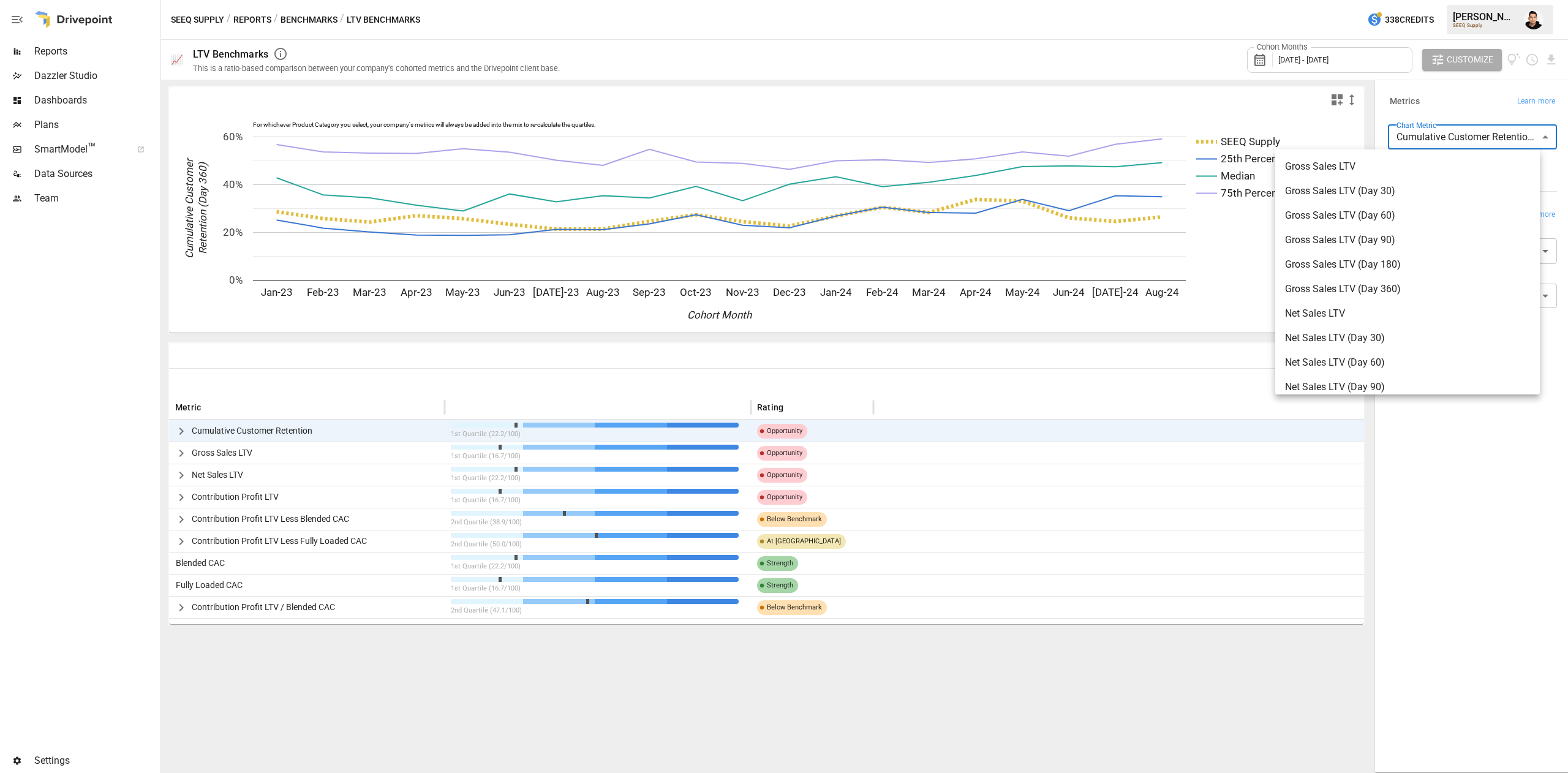
click at [1439, 0] on body "Reports Dazzler Studio Dashboards Plans SmartModel ™ Data Sources Team Settings…" at bounding box center [784, 0] width 1568 height 0
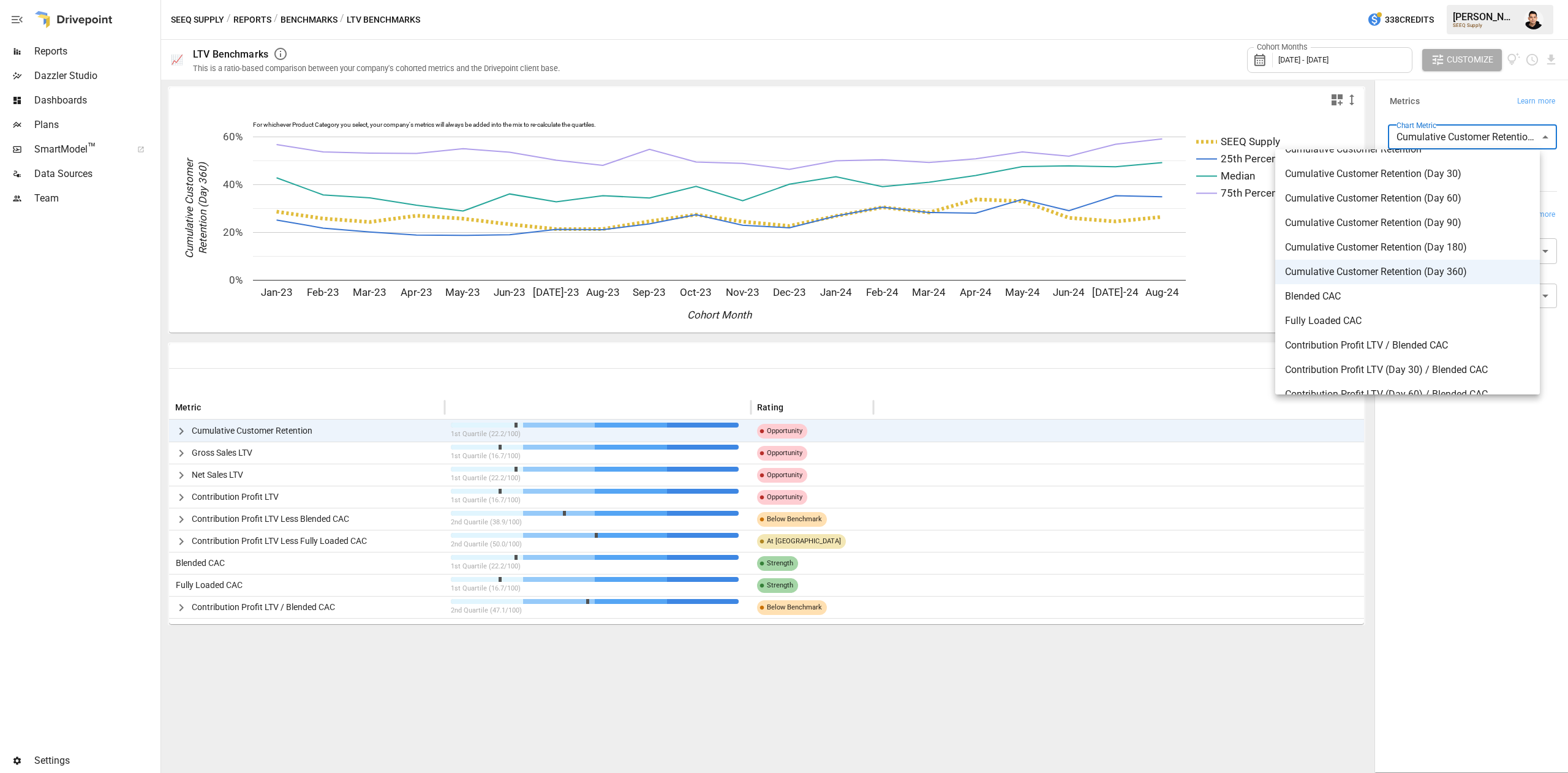
click at [1512, 578] on div at bounding box center [784, 386] width 1568 height 773
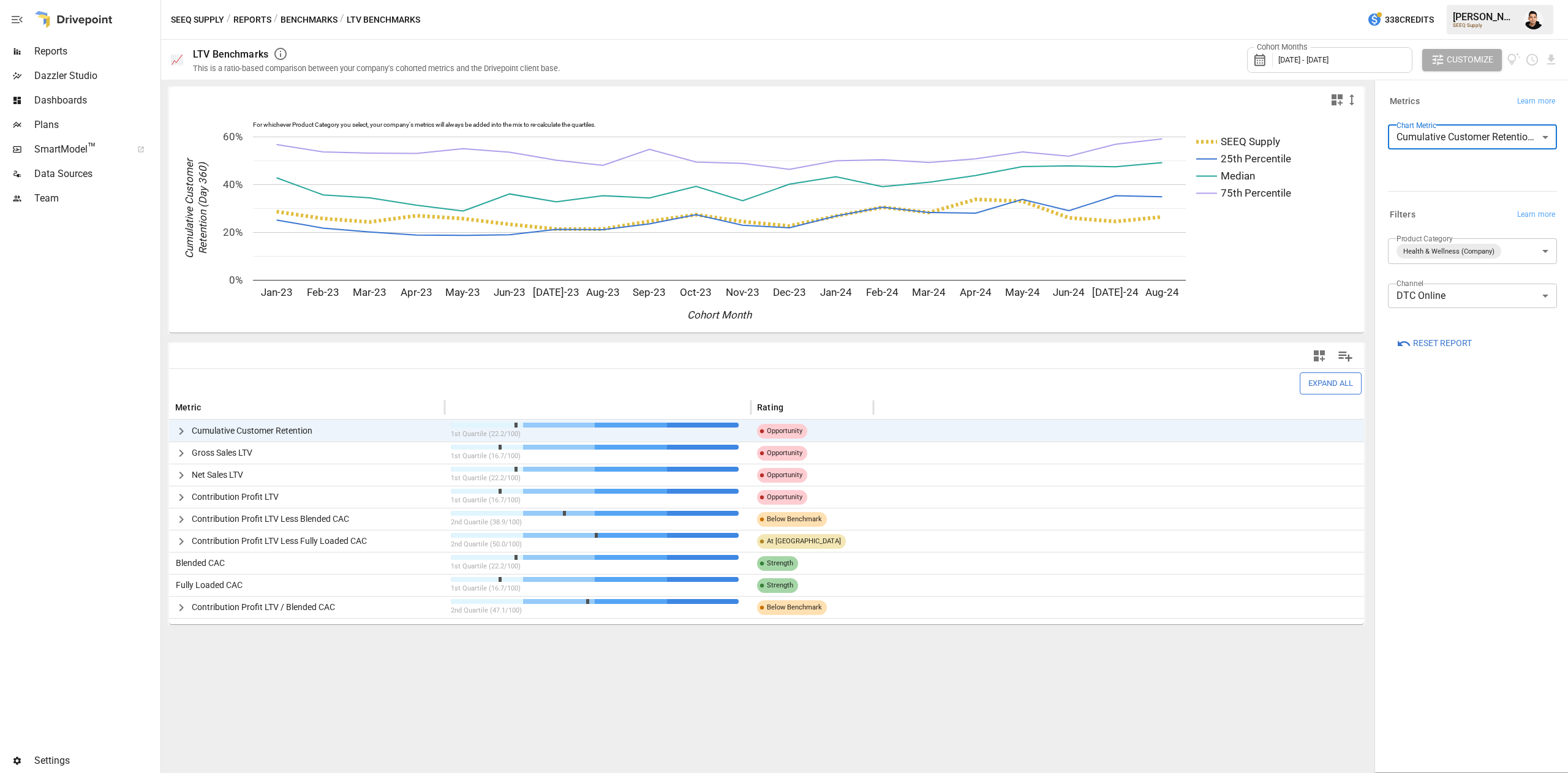
click at [1510, 0] on body "Reports Dazzler Studio Dashboards Plans SmartModel ™ Data Sources Team Settings…" at bounding box center [784, 0] width 1568 height 0
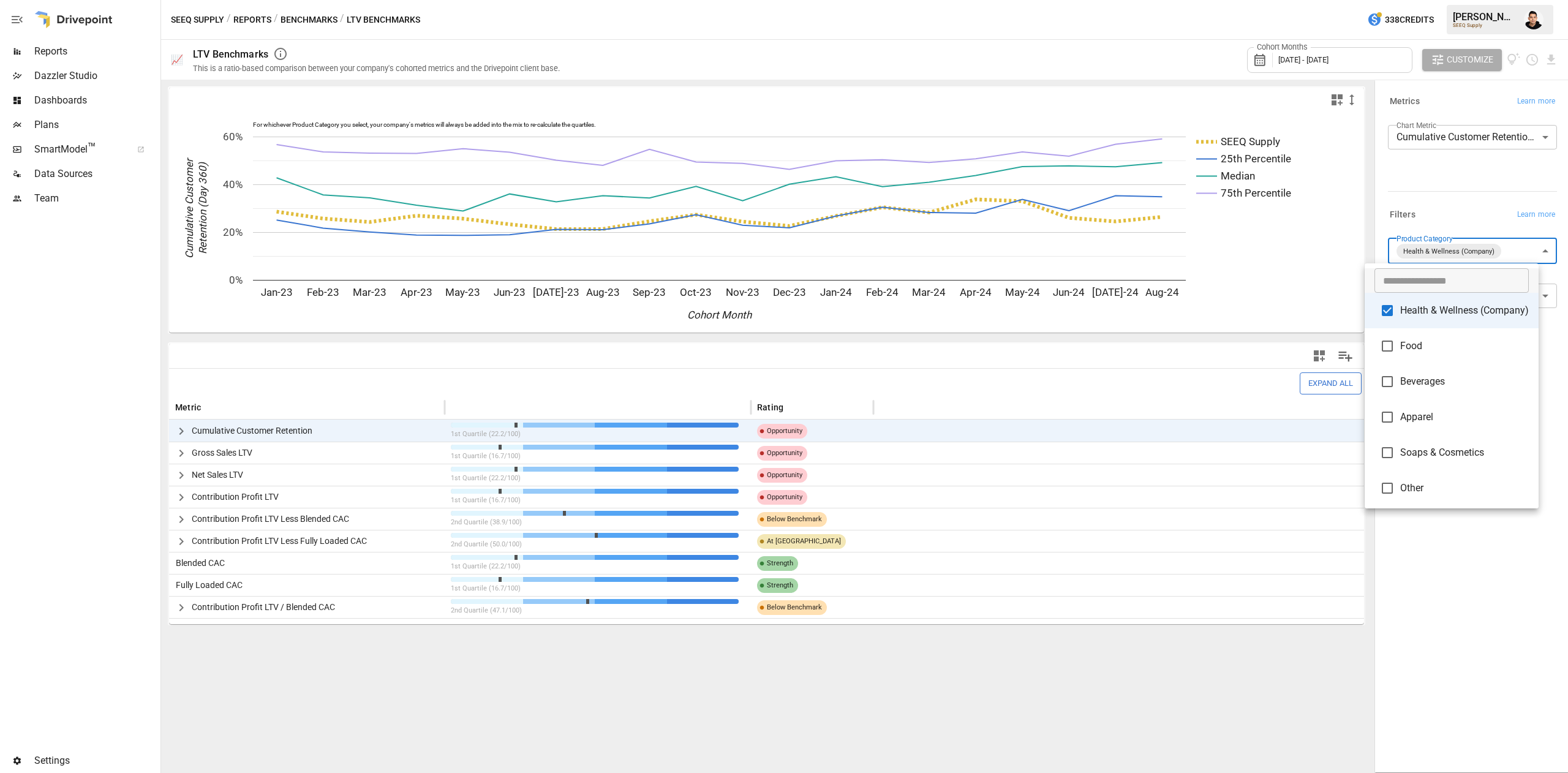
click at [1426, 191] on div at bounding box center [784, 386] width 1568 height 773
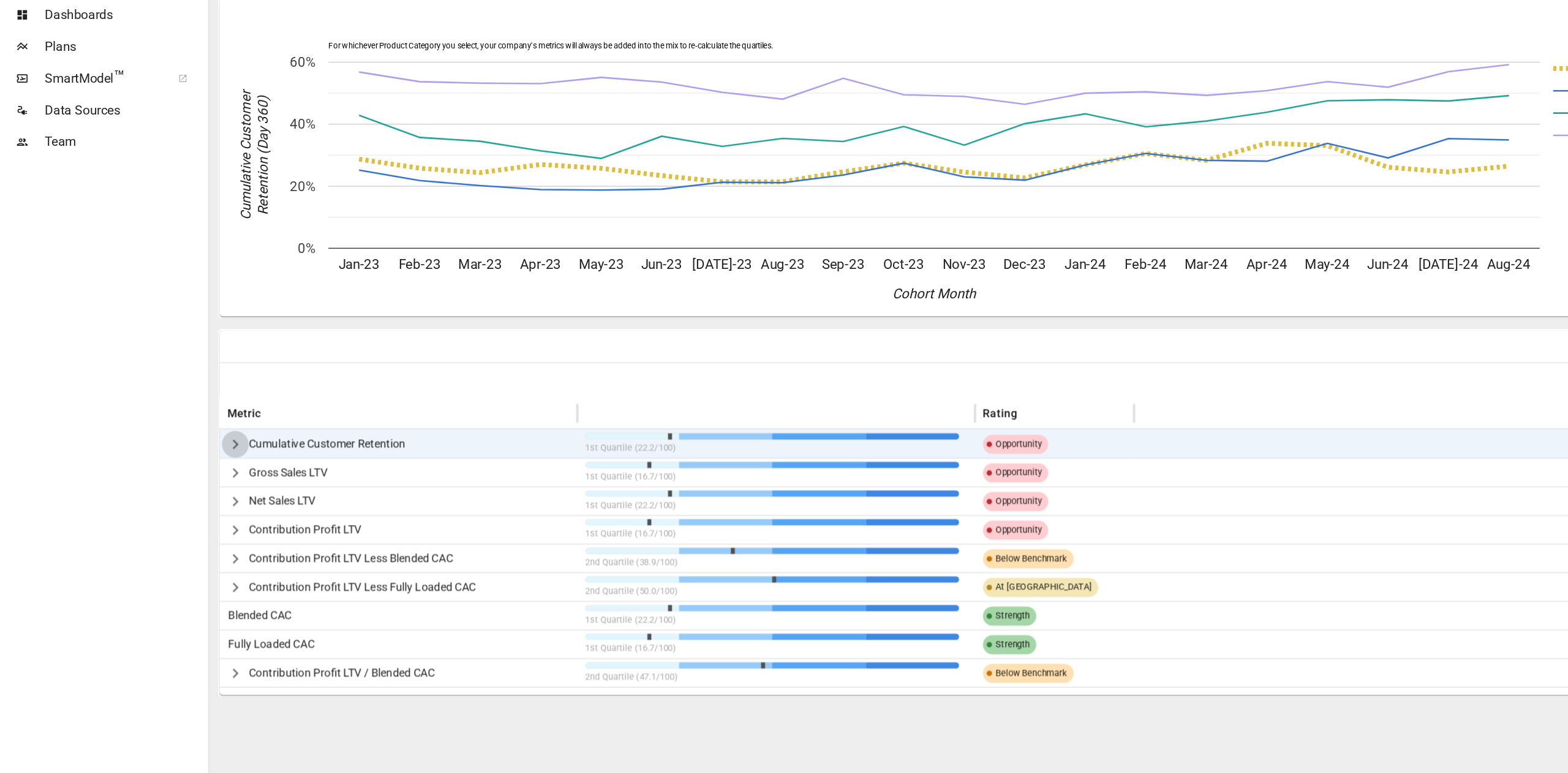
click at [182, 424] on icon "button" at bounding box center [182, 431] width 15 height 15
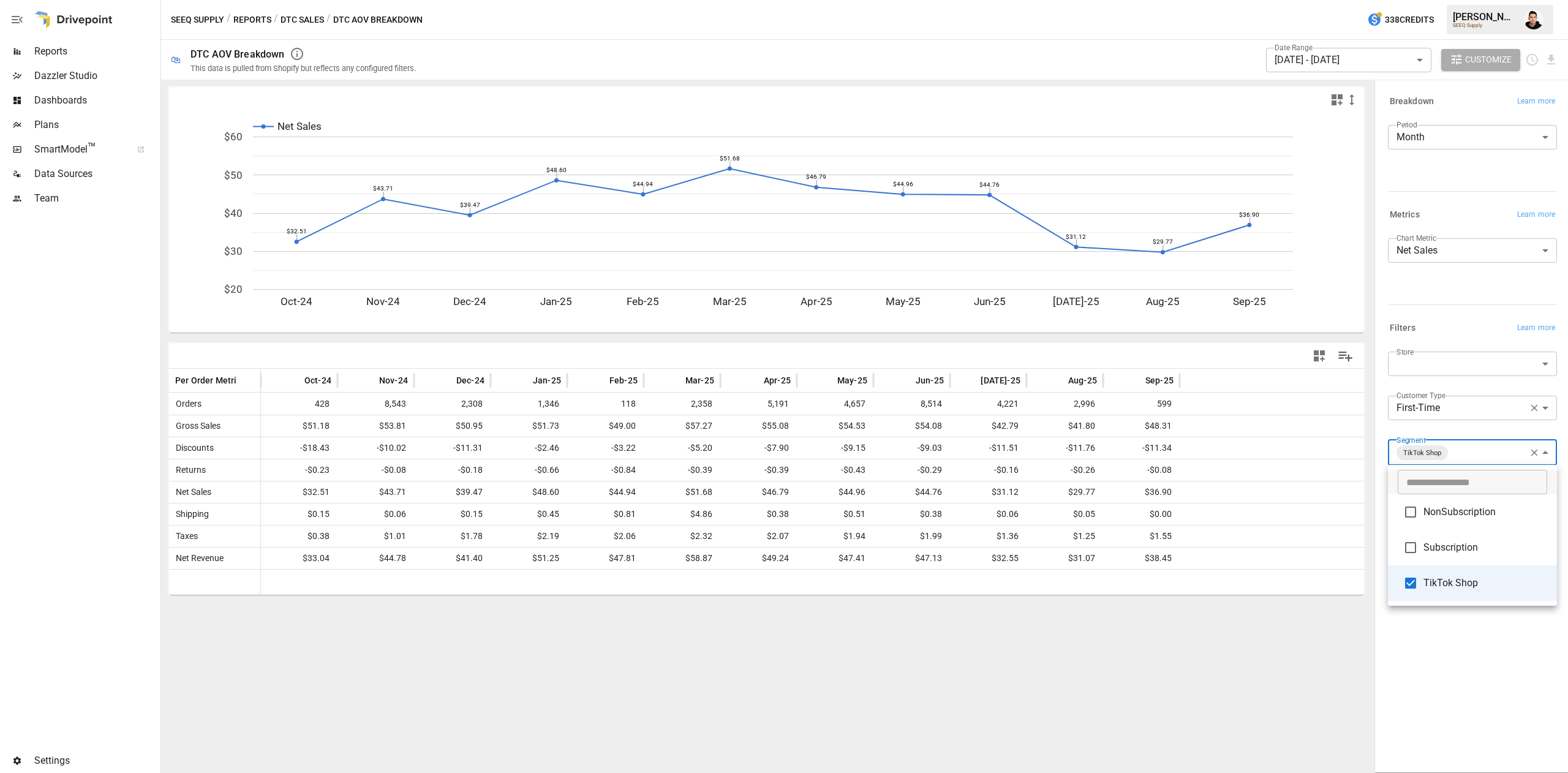
click at [1162, 655] on div at bounding box center [784, 386] width 1568 height 773
click at [1416, 0] on body "Reports Dazzler Studio Dashboards Plans SmartModel ™ Data Sources Team Settings…" at bounding box center [784, 0] width 1568 height 0
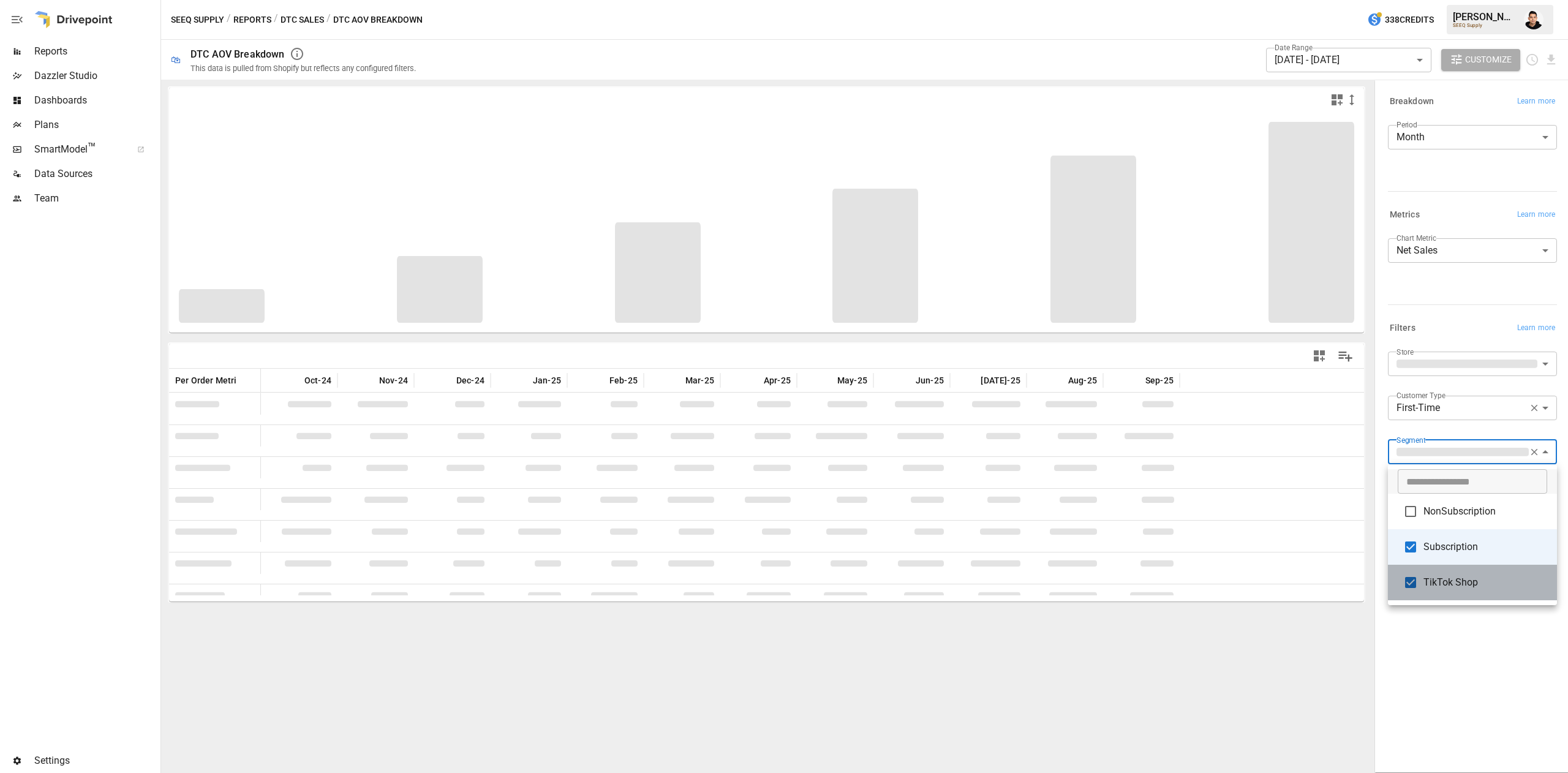
drag, startPoint x: 1426, startPoint y: 595, endPoint x: 1431, endPoint y: 585, distance: 11.2
click at [1428, 590] on li "TikTok Shop" at bounding box center [1472, 582] width 169 height 35
type input "**********"
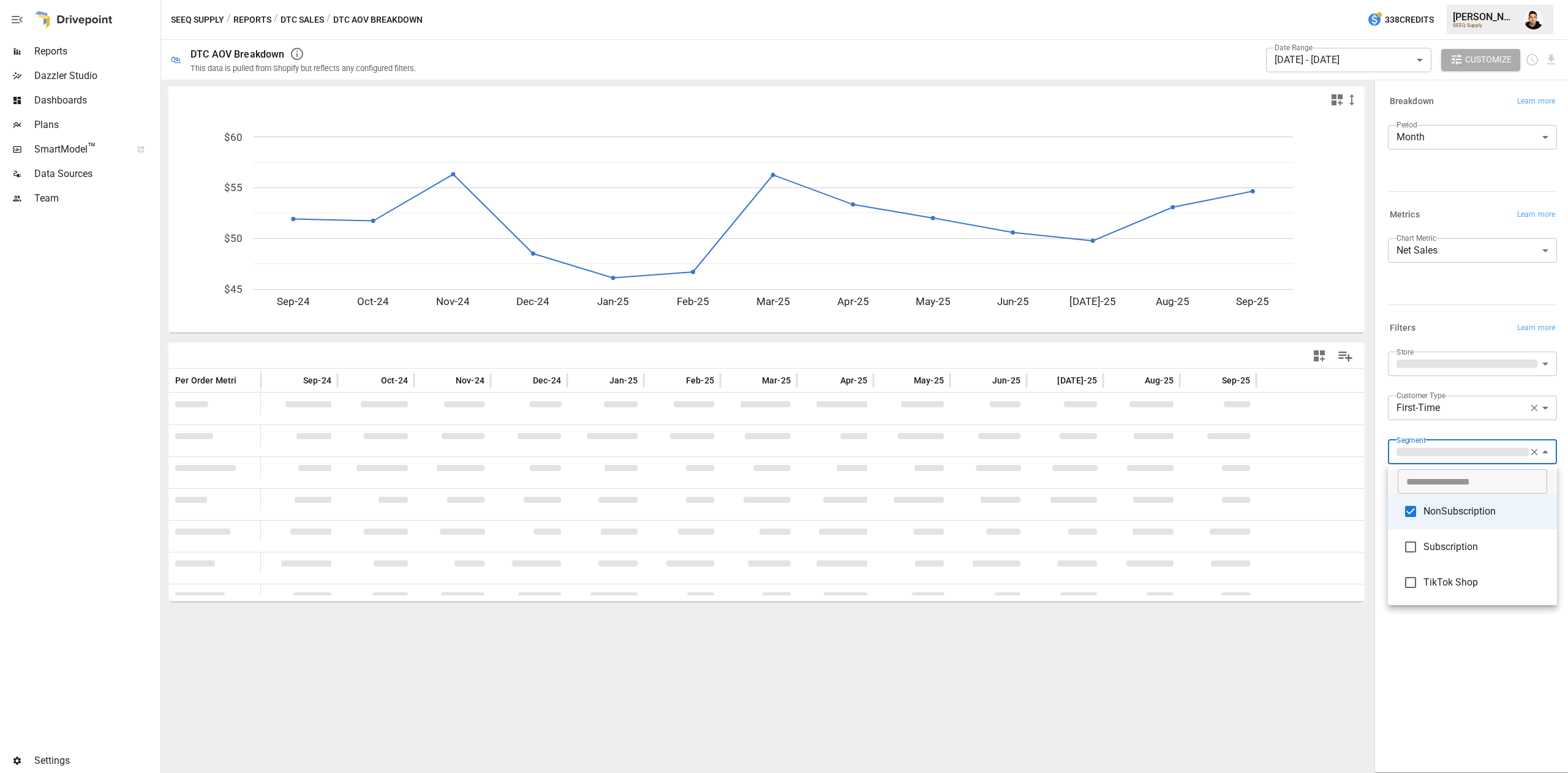
type input "**********"
